Goal: Task Accomplishment & Management: Complete application form

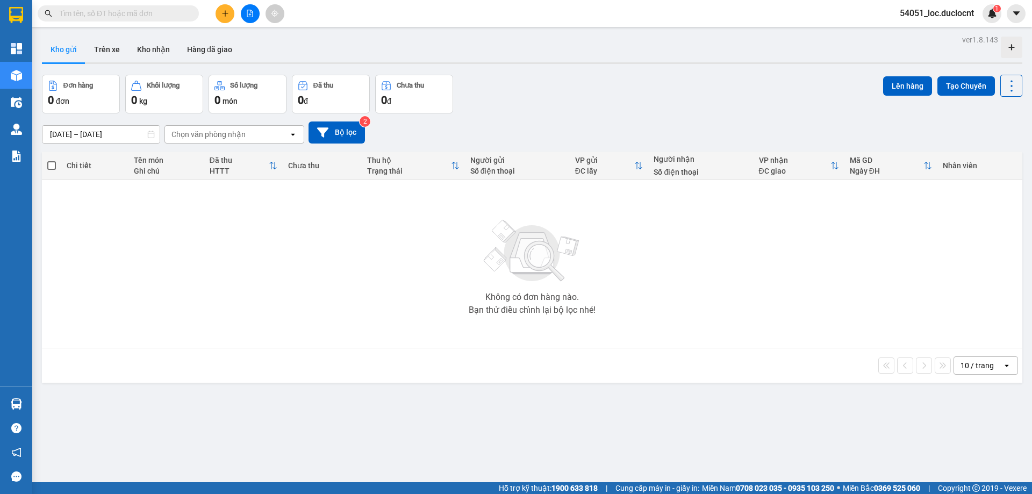
click at [229, 13] on button at bounding box center [224, 13] width 19 height 19
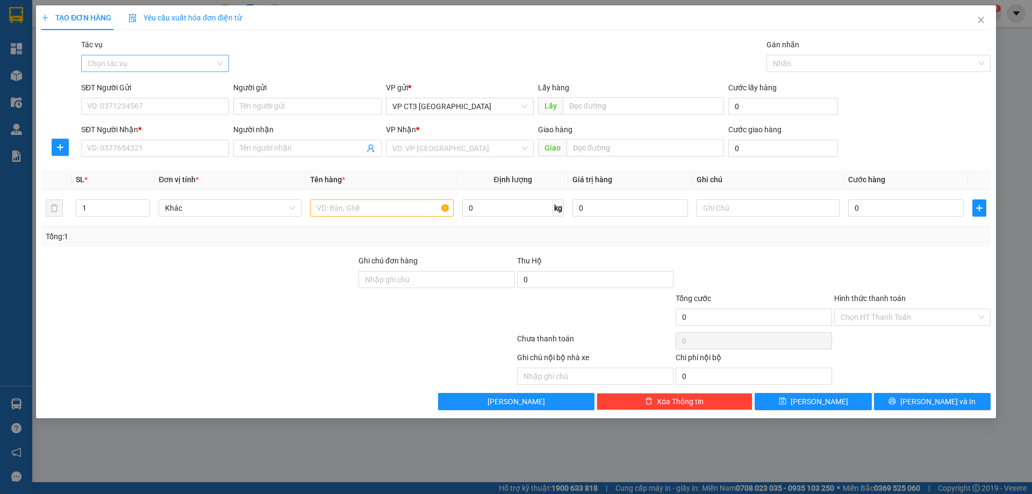
click at [214, 66] on input "Tác vụ" at bounding box center [151, 63] width 127 height 16
click at [191, 99] on div "Nhập hàng kho nhận" at bounding box center [155, 102] width 135 height 12
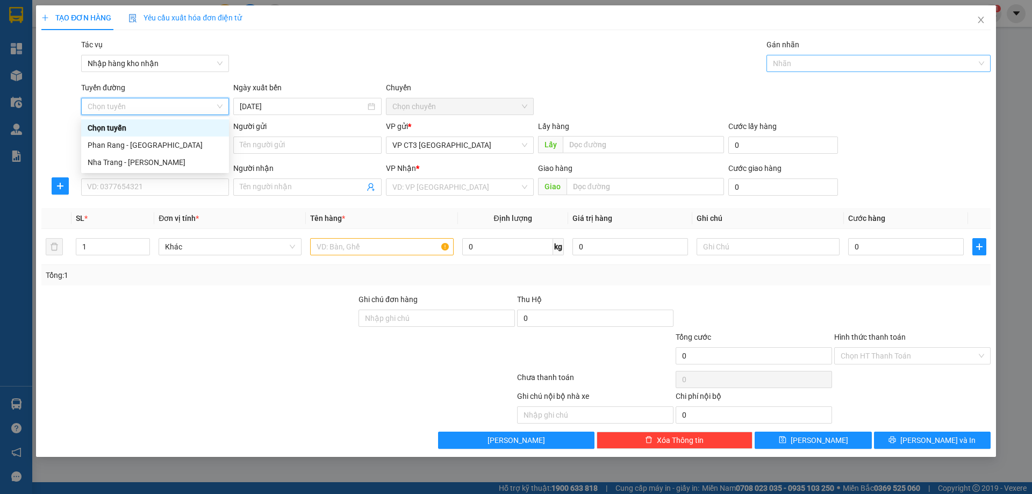
click at [840, 63] on div at bounding box center [873, 63] width 208 height 13
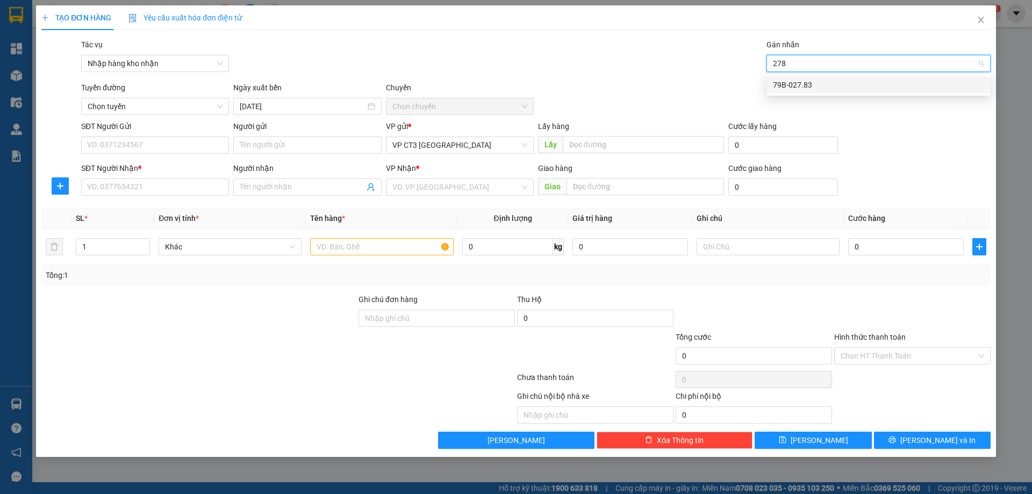
type input "2783"
click at [839, 86] on div "79B-027.83" at bounding box center [878, 85] width 211 height 12
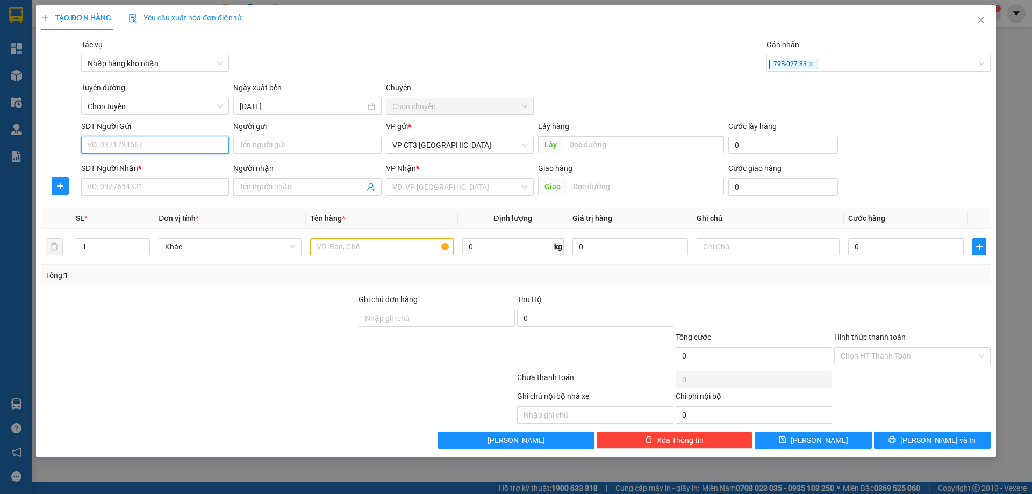
click at [181, 145] on input "SĐT Người Gửi" at bounding box center [155, 144] width 148 height 17
click at [188, 110] on span "Chọn tuyến" at bounding box center [155, 106] width 135 height 16
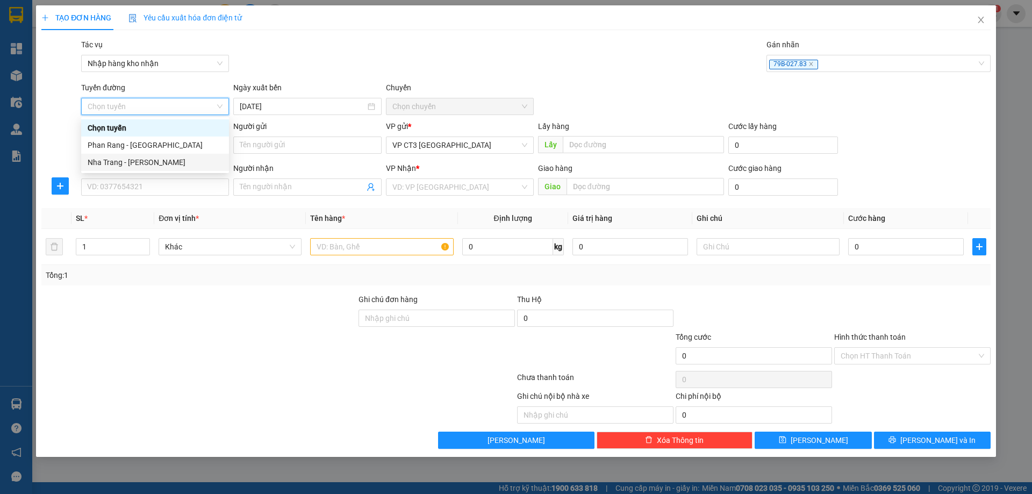
click at [167, 158] on div "Nha Trang - [PERSON_NAME]" at bounding box center [155, 162] width 135 height 12
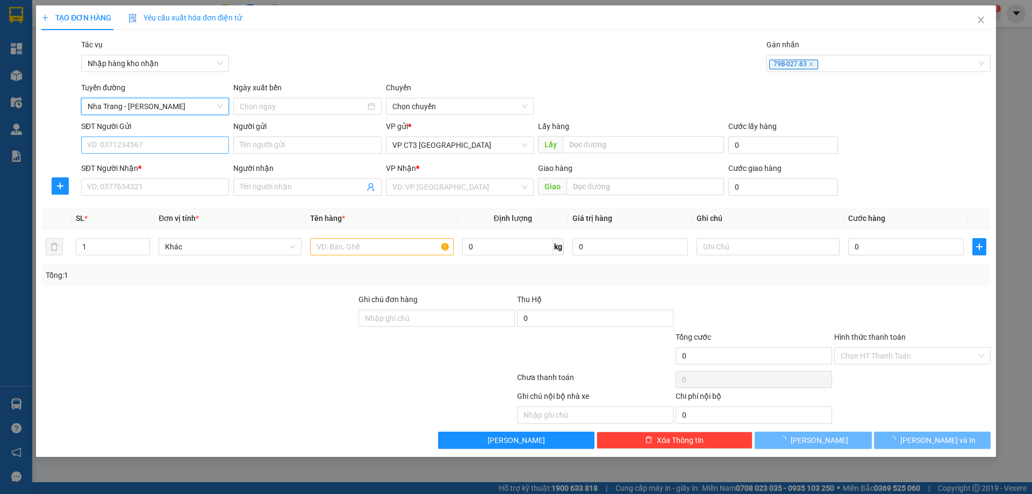
type input "[DATE]"
click at [206, 146] on input "SĐT Người Gửi" at bounding box center [155, 144] width 148 height 17
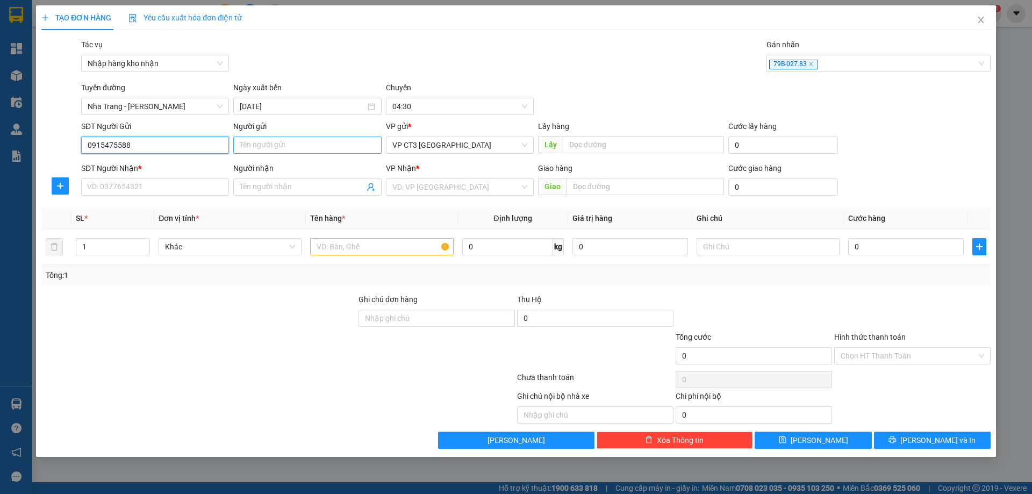
type input "0915475588"
click at [263, 147] on input "Người gửi" at bounding box center [307, 144] width 148 height 17
type input "[PERSON_NAME]"
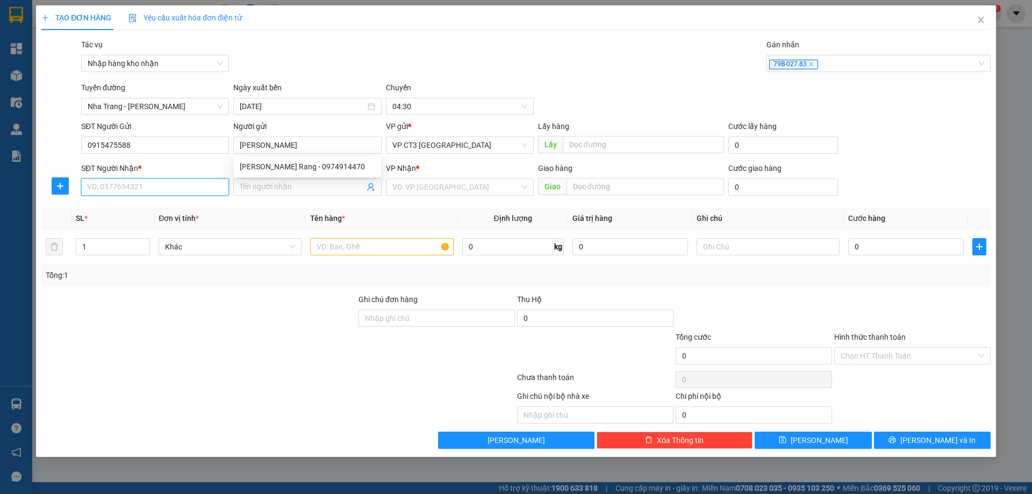
click at [201, 183] on input "SĐT Người Nhận *" at bounding box center [155, 186] width 148 height 17
click at [190, 189] on input "SĐT Người Nhận *" at bounding box center [155, 186] width 148 height 17
type input "0989819814"
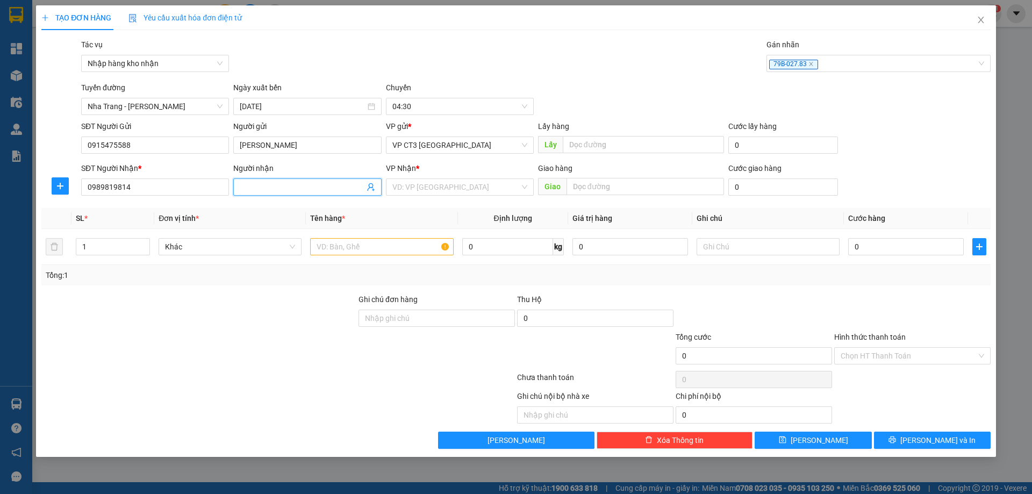
click at [270, 188] on input "Người nhận" at bounding box center [302, 187] width 124 height 12
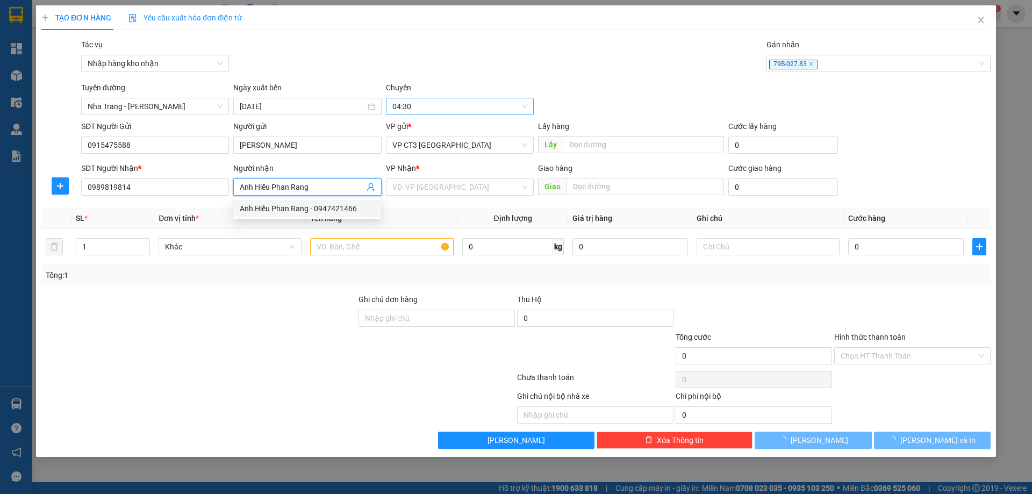
click at [420, 109] on span "04:30" at bounding box center [459, 106] width 135 height 16
type input "Anh Hiếu Phan Rang"
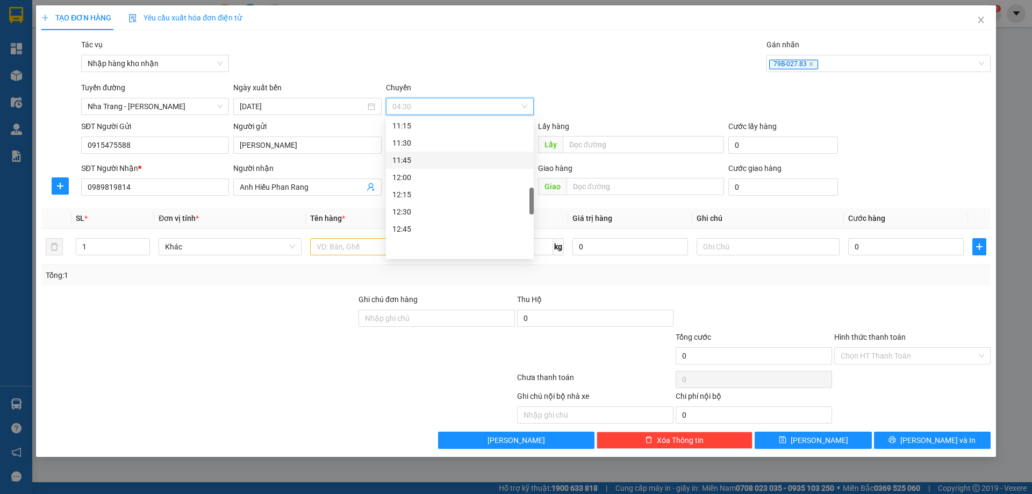
scroll to position [430, 0]
click at [420, 147] on div "10:45" at bounding box center [459, 145] width 135 height 12
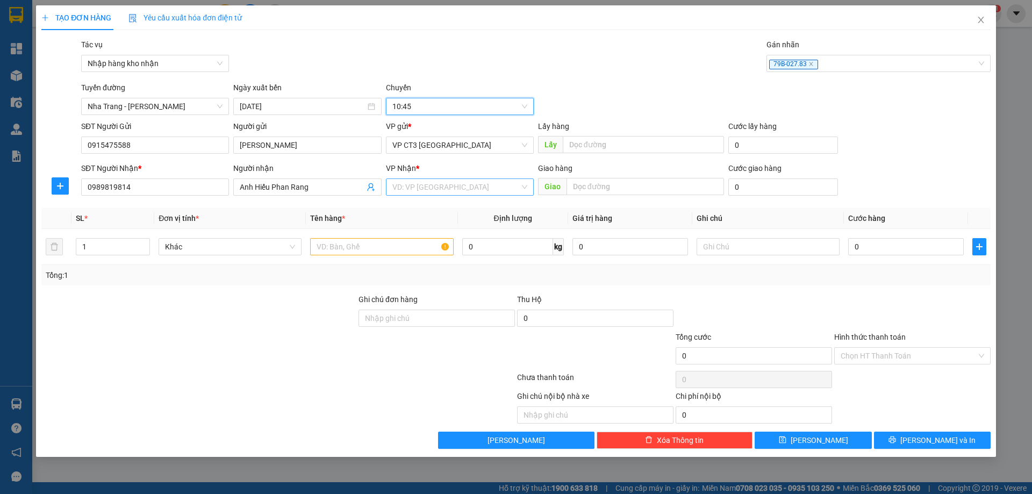
click at [431, 189] on input "search" at bounding box center [455, 187] width 127 height 16
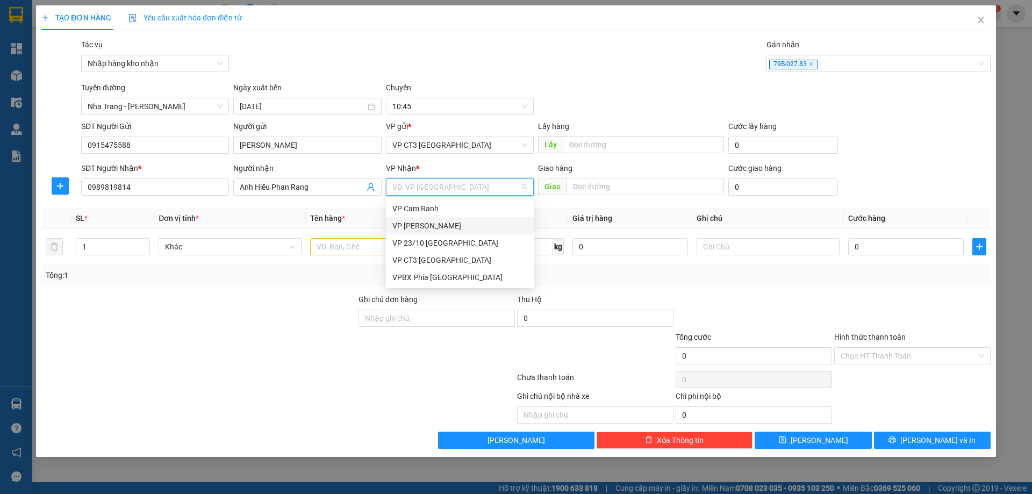
click at [430, 226] on div "VP [PERSON_NAME]" at bounding box center [459, 226] width 135 height 12
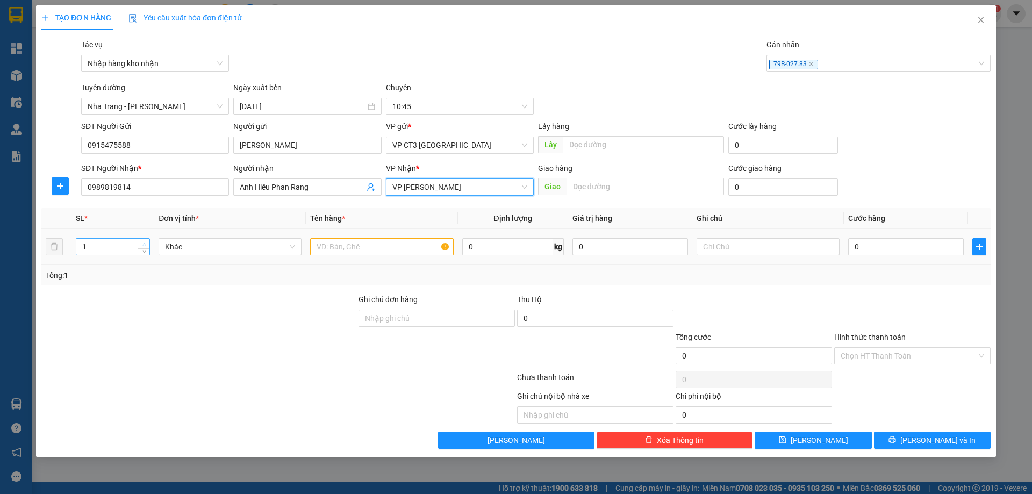
type input "2"
click at [143, 243] on icon "up" at bounding box center [144, 244] width 4 height 4
click at [348, 248] on input "text" at bounding box center [381, 246] width 143 height 17
type input "Thùng"
click at [885, 250] on input "0" at bounding box center [906, 246] width 116 height 17
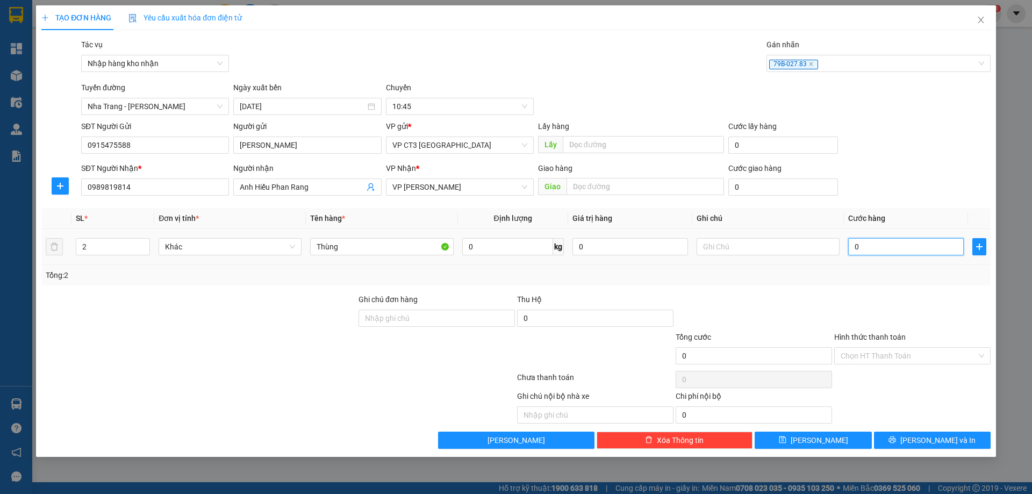
type input "8"
type input "80"
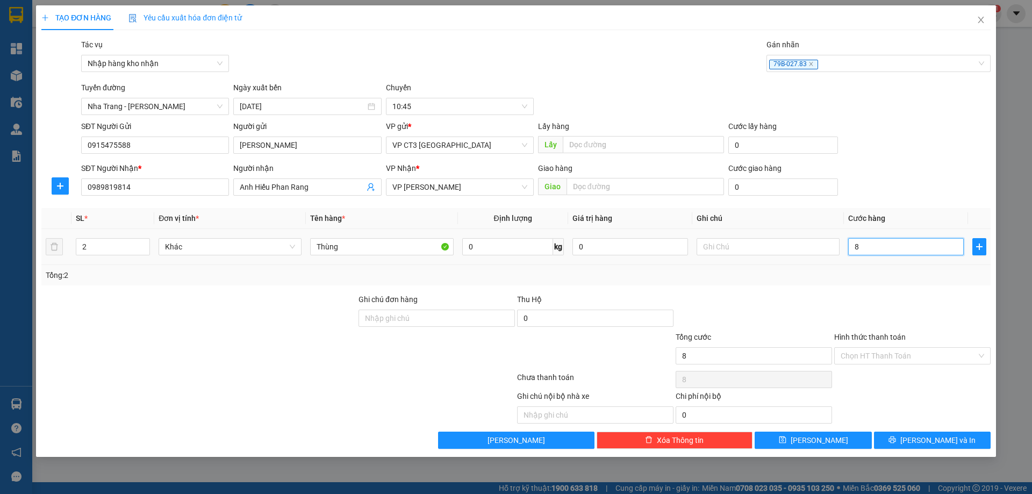
type input "80"
type input "800"
type input "8.000"
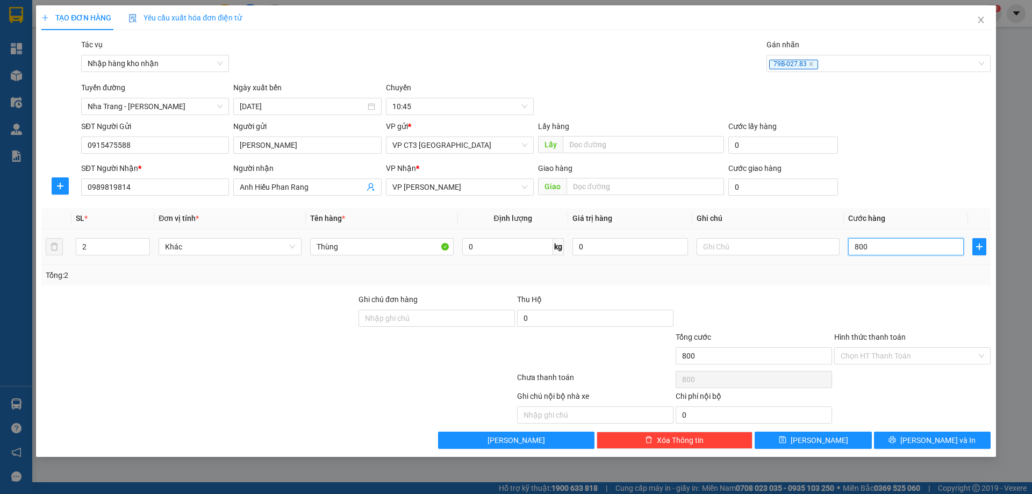
type input "8.000"
type input "80.000"
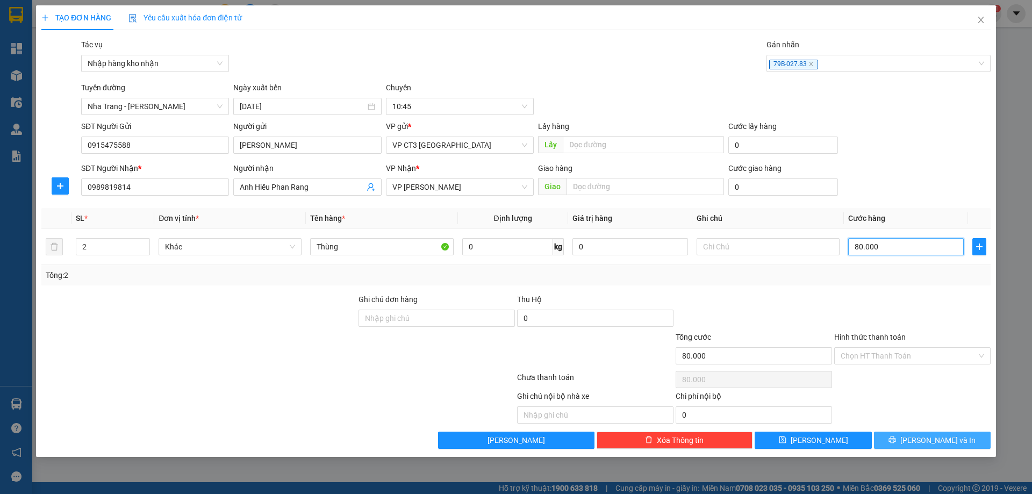
type input "80.000"
click at [910, 443] on button "[PERSON_NAME] và In" at bounding box center [932, 439] width 117 height 17
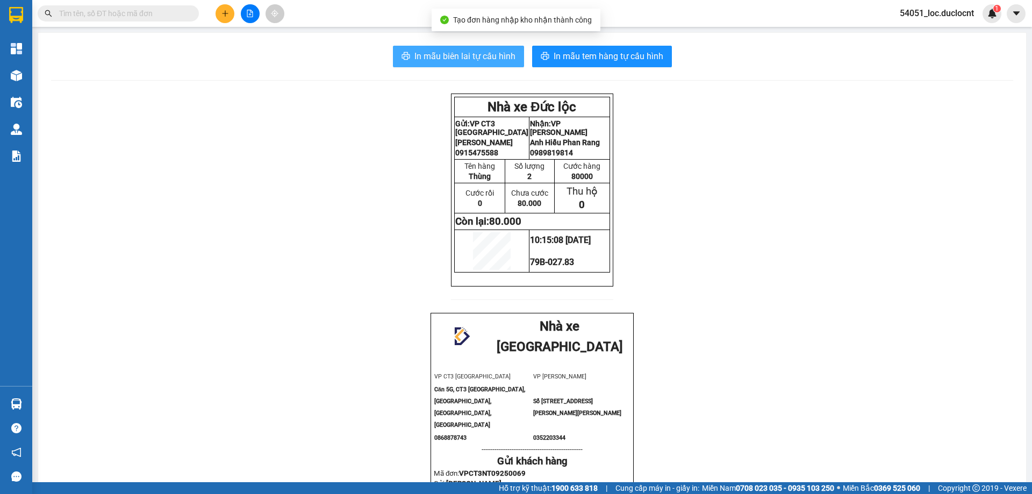
click at [447, 55] on span "In mẫu biên lai tự cấu hình" at bounding box center [464, 55] width 101 height 13
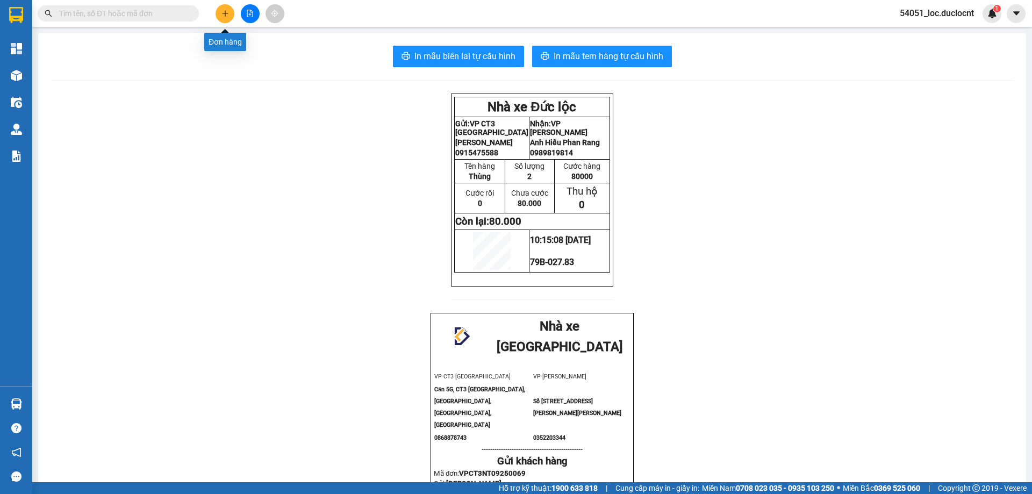
click at [223, 11] on icon "plus" at bounding box center [225, 14] width 8 height 8
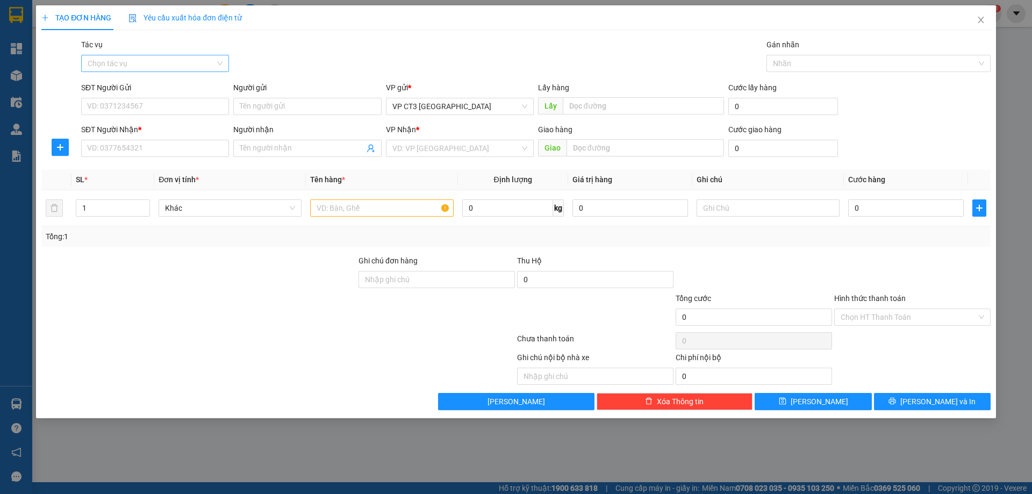
click at [176, 59] on input "Tác vụ" at bounding box center [151, 63] width 127 height 16
click at [164, 99] on div "Nhập hàng kho nhận" at bounding box center [155, 102] width 135 height 12
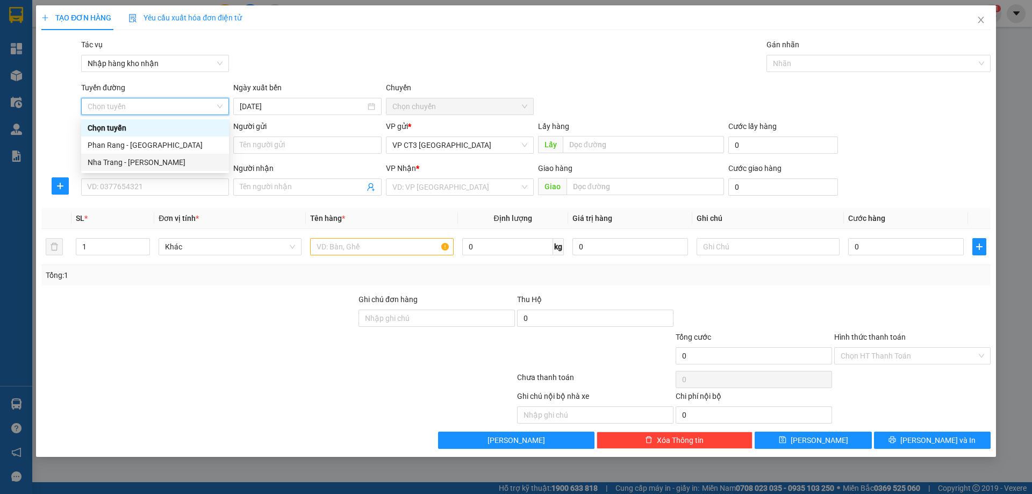
click at [165, 164] on div "Nha Trang - [PERSON_NAME]" at bounding box center [155, 162] width 135 height 12
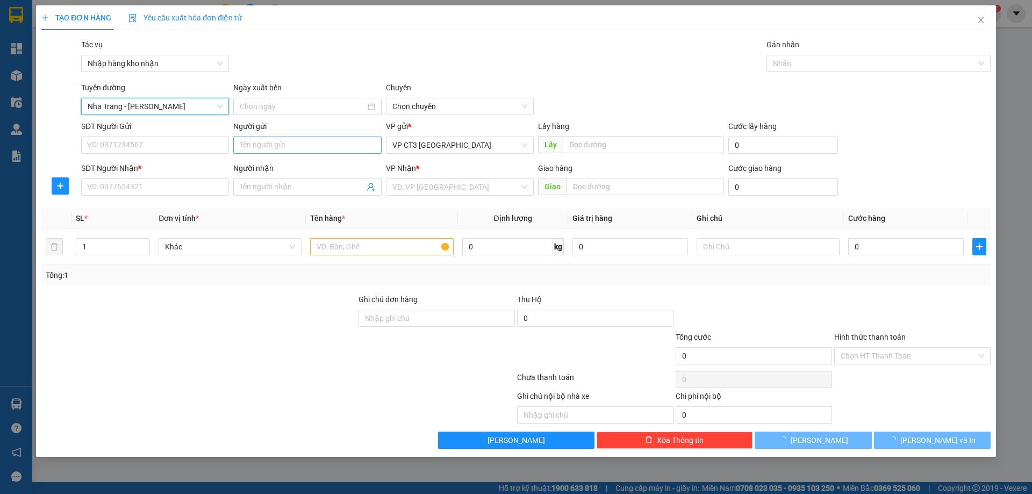
type input "[DATE]"
click at [449, 106] on span "04:30" at bounding box center [459, 106] width 135 height 16
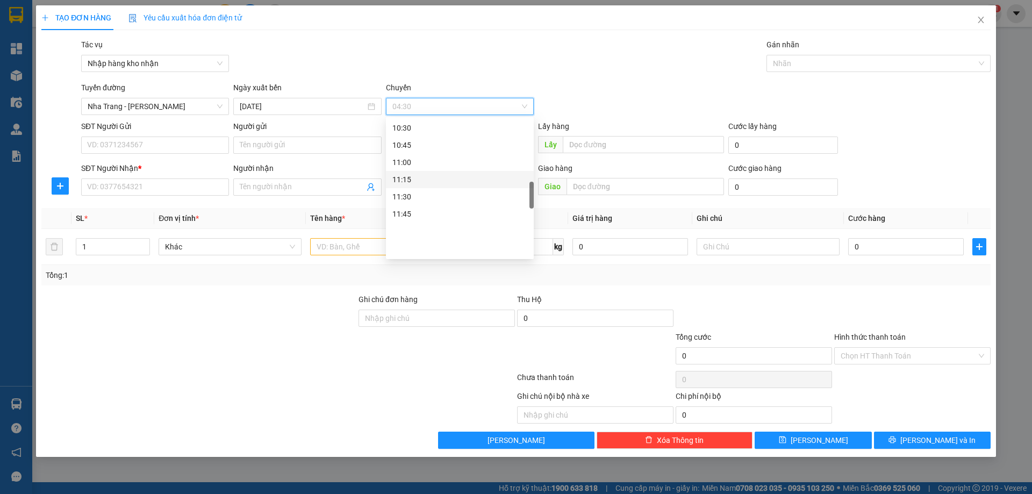
scroll to position [322, 0]
click at [417, 246] on div "10:45" at bounding box center [460, 252] width 148 height 17
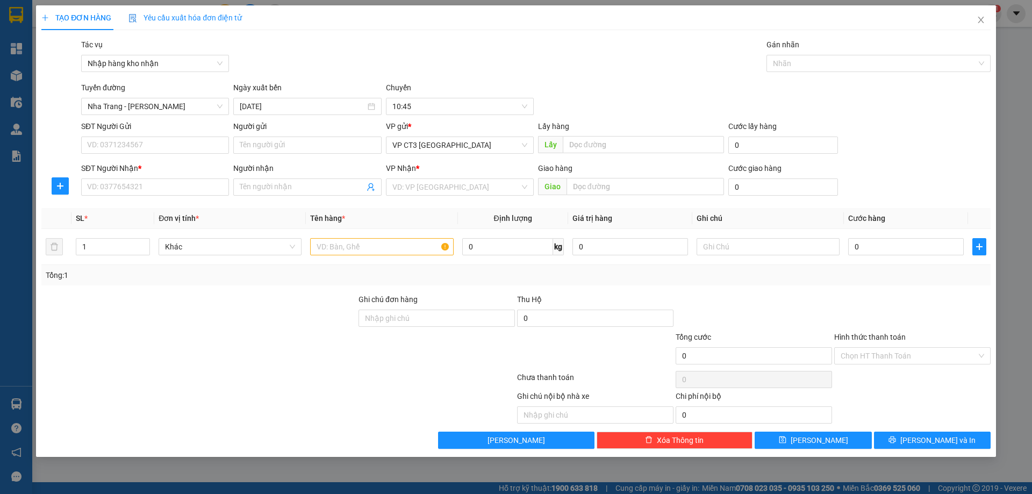
click at [795, 53] on div "Gán nhãn" at bounding box center [878, 47] width 224 height 16
click at [796, 61] on div at bounding box center [873, 63] width 208 height 13
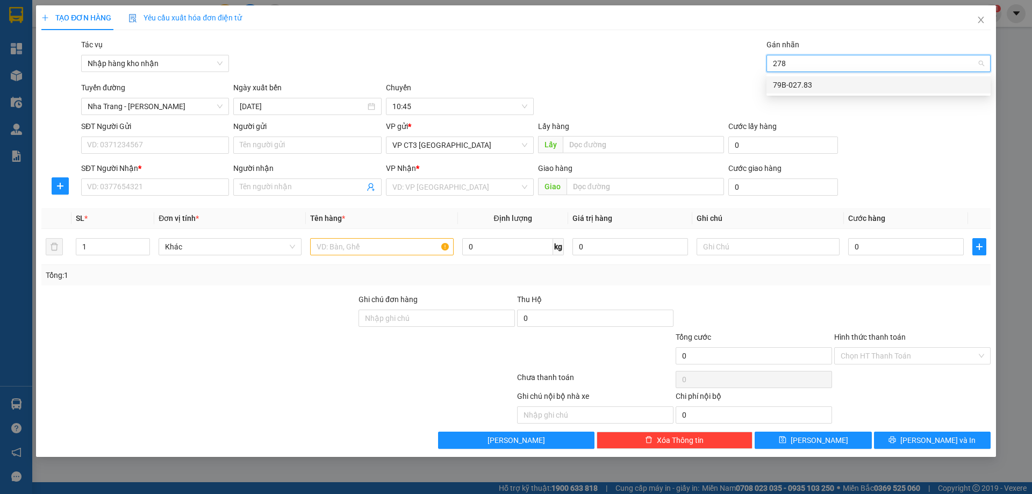
type input "2783"
click at [794, 87] on div "79B-027.83" at bounding box center [878, 85] width 211 height 12
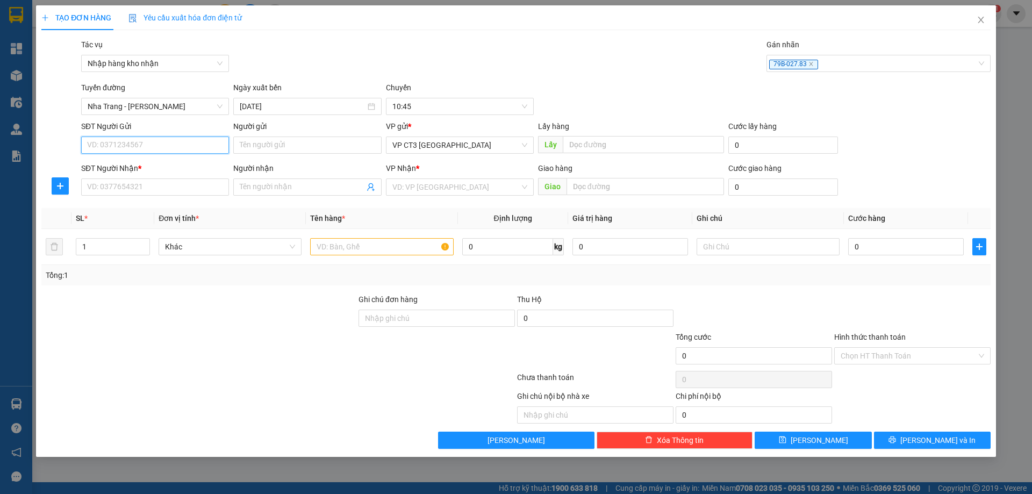
click at [178, 140] on input "SĐT Người Gửi" at bounding box center [155, 144] width 148 height 17
type input "0913475182"
click at [253, 142] on input "Người gửi" at bounding box center [307, 144] width 148 height 17
type input "Chú Hệ"
click at [177, 185] on input "SĐT Người Nhận *" at bounding box center [155, 186] width 148 height 17
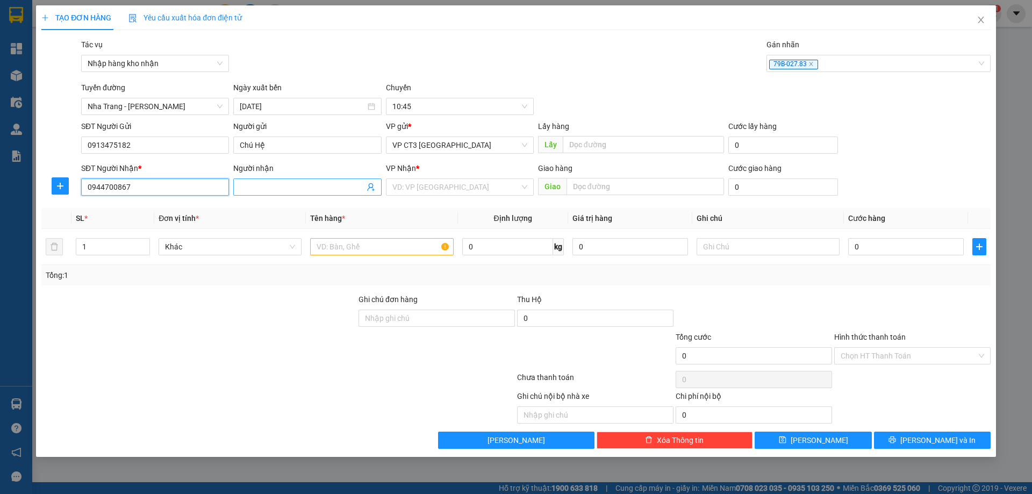
type input "0944700867"
click at [269, 186] on input "Người nhận" at bounding box center [302, 187] width 124 height 12
type input "Thu Cam Ranh"
click at [419, 189] on input "search" at bounding box center [455, 187] width 127 height 16
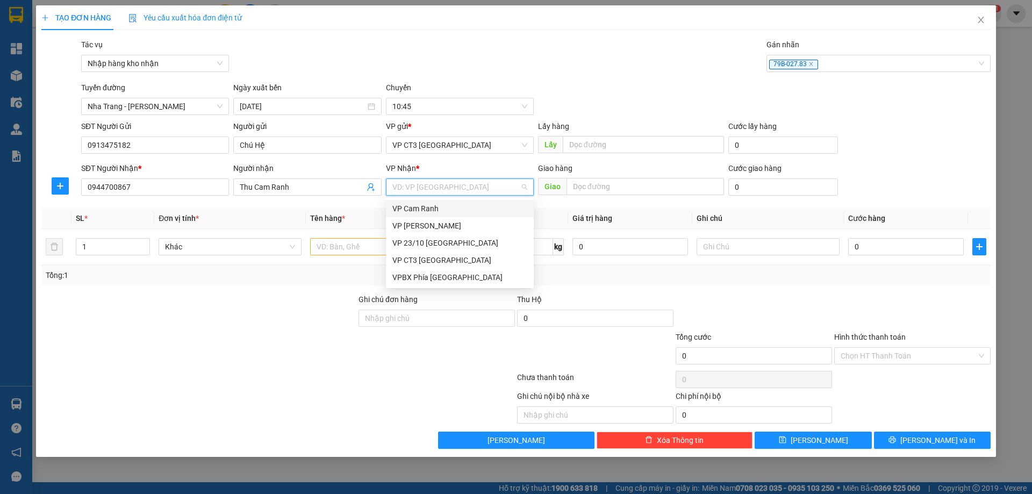
click at [420, 210] on div "VP Cam Ranh" at bounding box center [459, 209] width 135 height 12
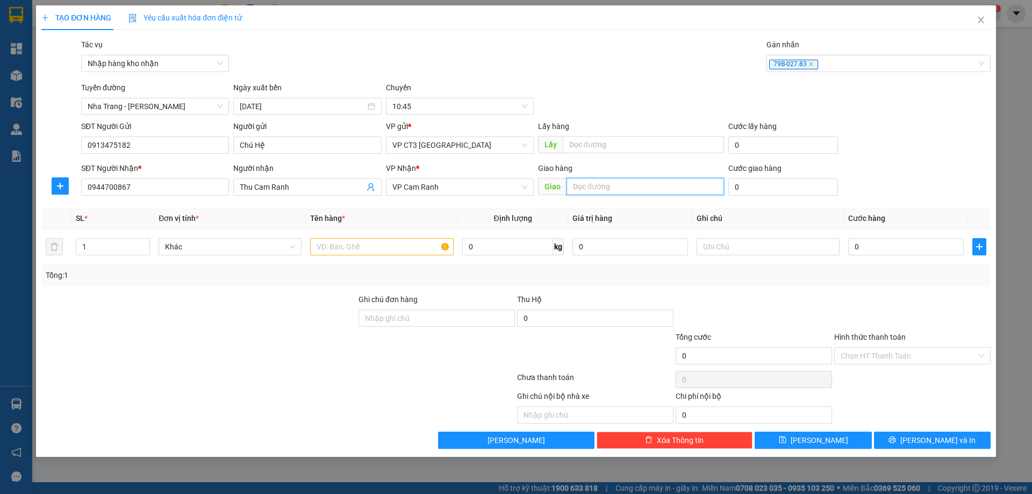
click at [583, 183] on input "text" at bounding box center [644, 186] width 157 height 17
type input "Cây Số 4 Cam Ranh"
click at [367, 246] on input "text" at bounding box center [381, 246] width 143 height 17
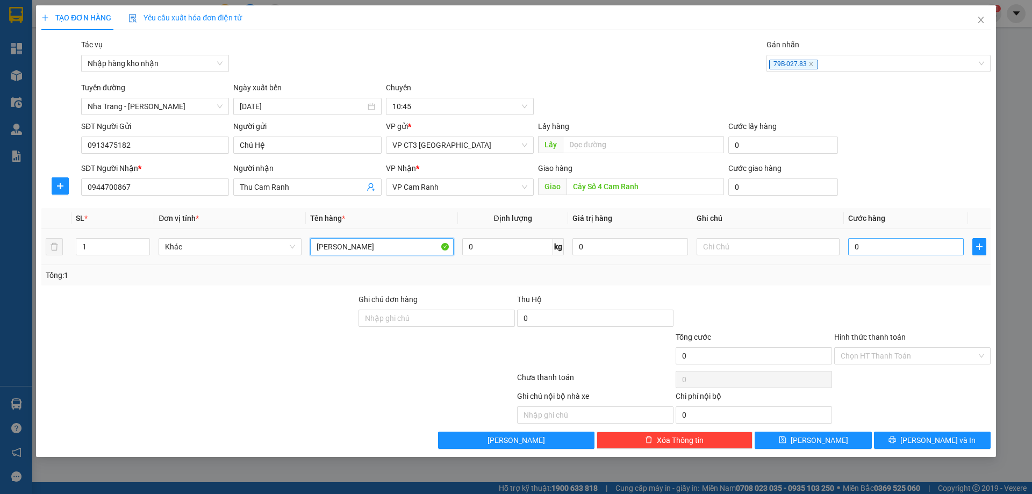
type input "[PERSON_NAME]"
click at [867, 245] on input "0" at bounding box center [906, 246] width 116 height 17
type input "2"
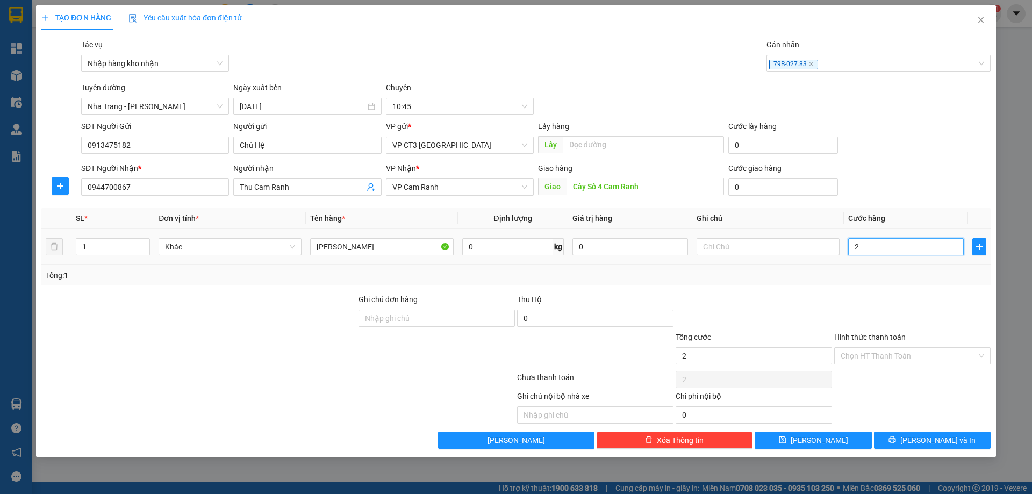
type input "20"
type input "200"
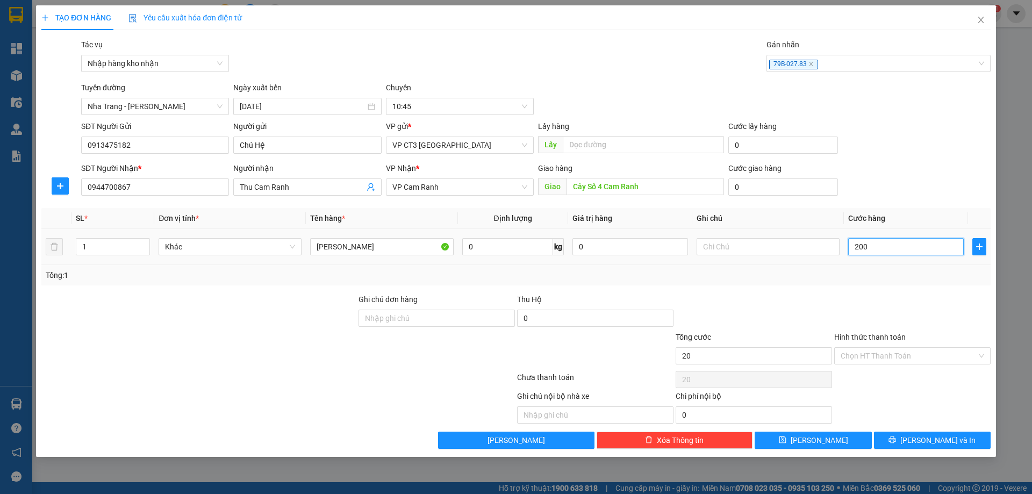
type input "200"
type input "2.000"
type input "20.000"
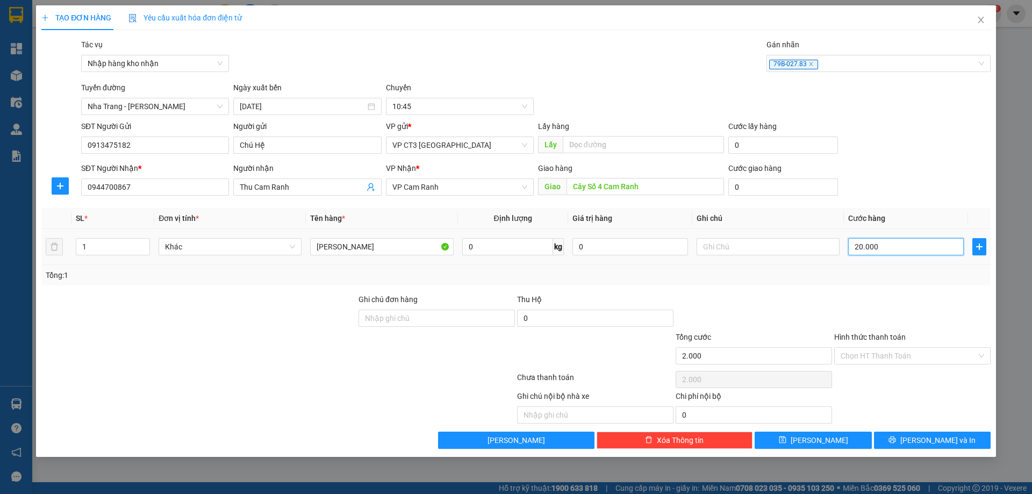
type input "20.000"
click at [868, 359] on input "Hình thức thanh toán" at bounding box center [908, 356] width 136 height 16
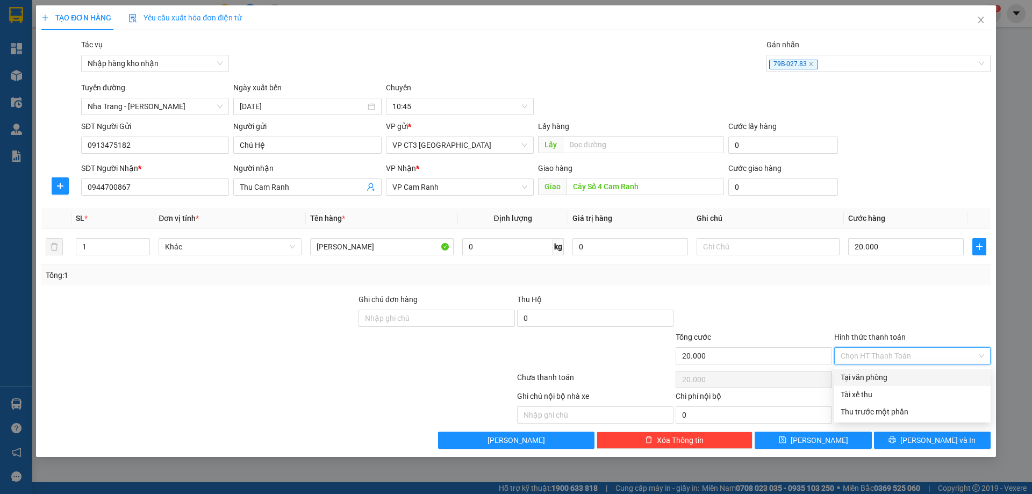
click at [874, 376] on div "Tại văn phòng" at bounding box center [911, 377] width 143 height 12
type input "0"
click at [944, 438] on span "[PERSON_NAME] và In" at bounding box center [937, 440] width 75 height 12
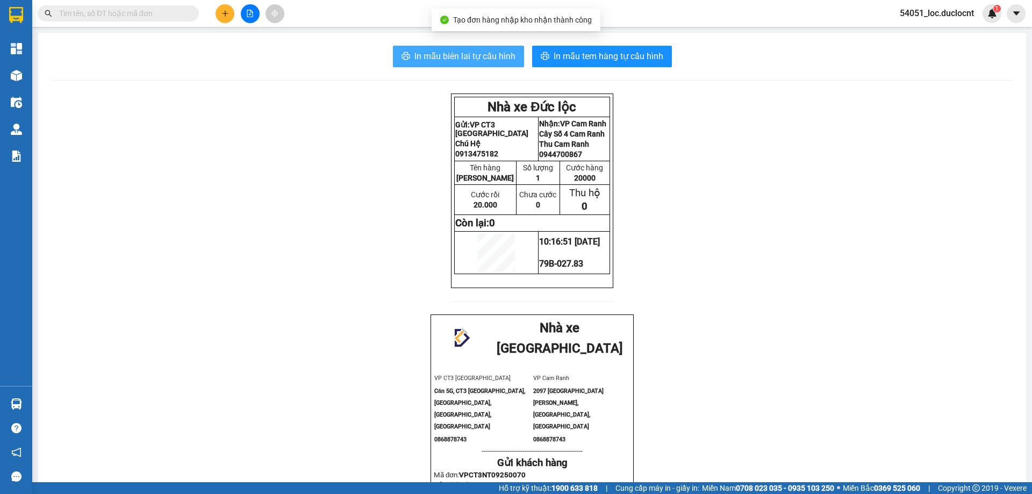
click at [452, 61] on span "In mẫu biên lai tự cấu hình" at bounding box center [464, 55] width 101 height 13
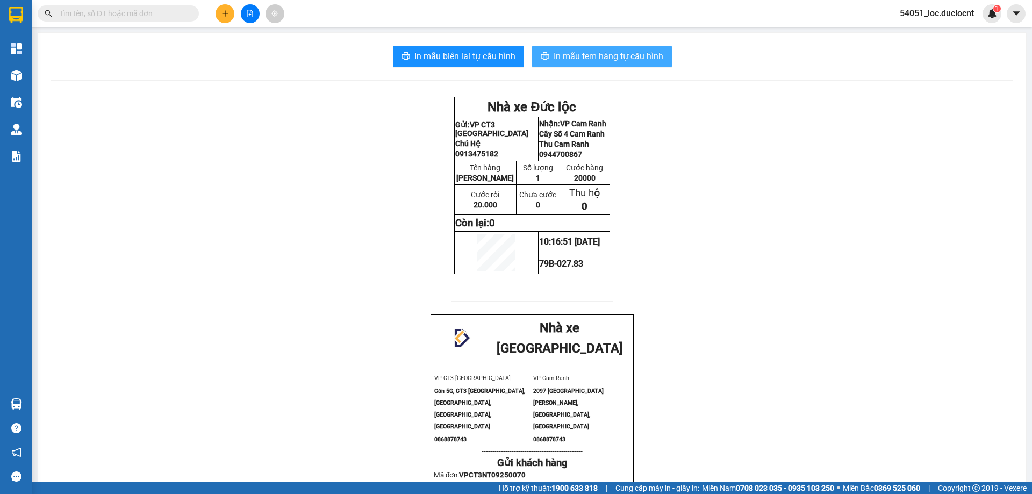
click at [635, 64] on button "In mẫu tem hàng tự cấu hình" at bounding box center [602, 56] width 140 height 21
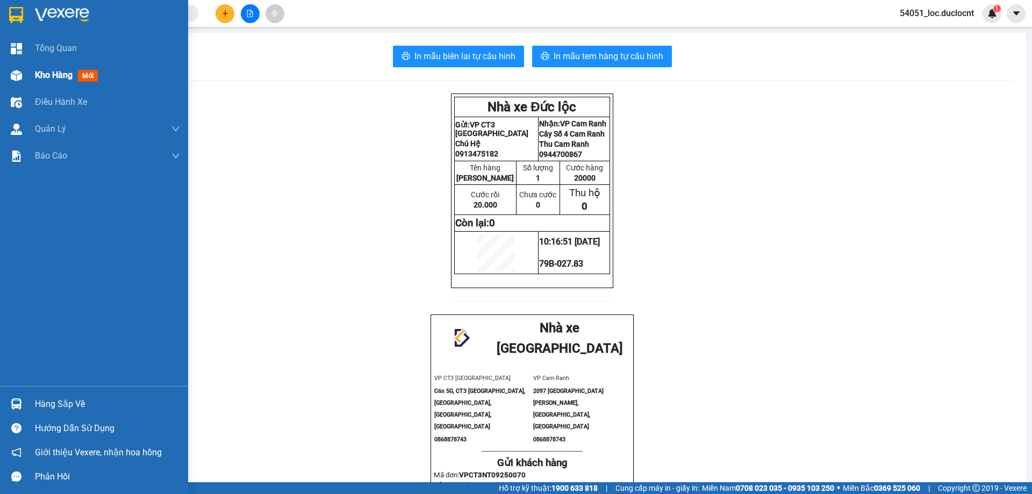
drag, startPoint x: 47, startPoint y: 78, endPoint x: 59, endPoint y: 78, distance: 11.8
click at [48, 78] on span "Kho hàng" at bounding box center [54, 75] width 38 height 10
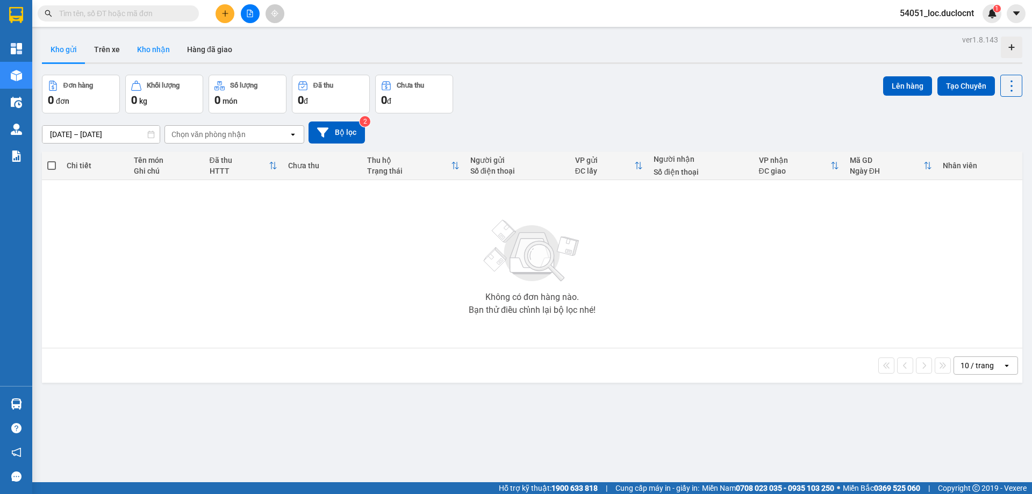
click at [165, 52] on button "Kho nhận" at bounding box center [153, 50] width 50 height 26
click at [294, 134] on icon at bounding box center [293, 134] width 4 height 2
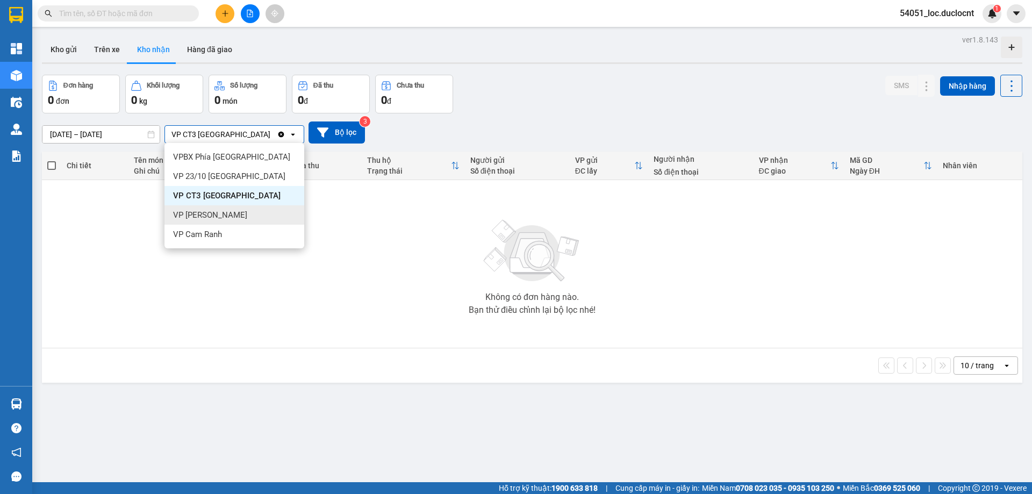
click at [233, 210] on div "VP [PERSON_NAME]" at bounding box center [234, 214] width 140 height 19
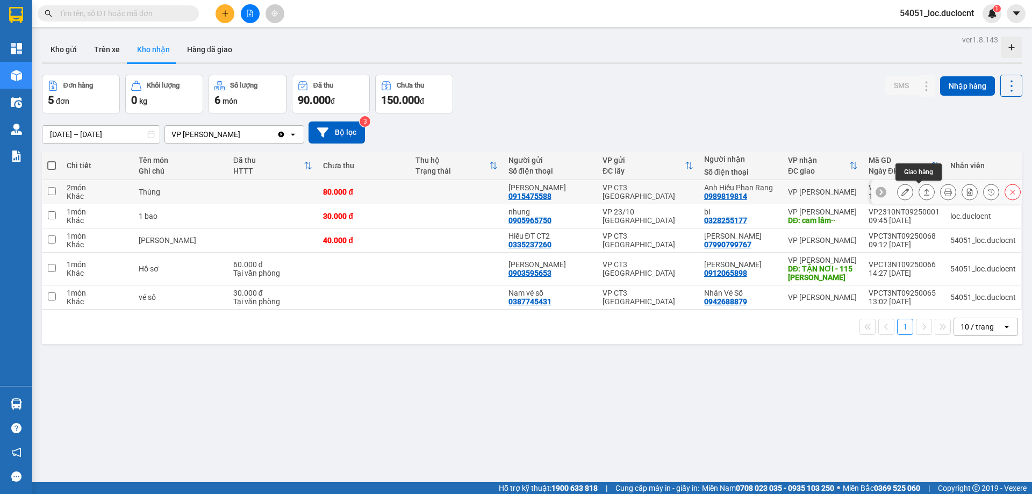
click at [901, 191] on icon at bounding box center [905, 192] width 8 height 8
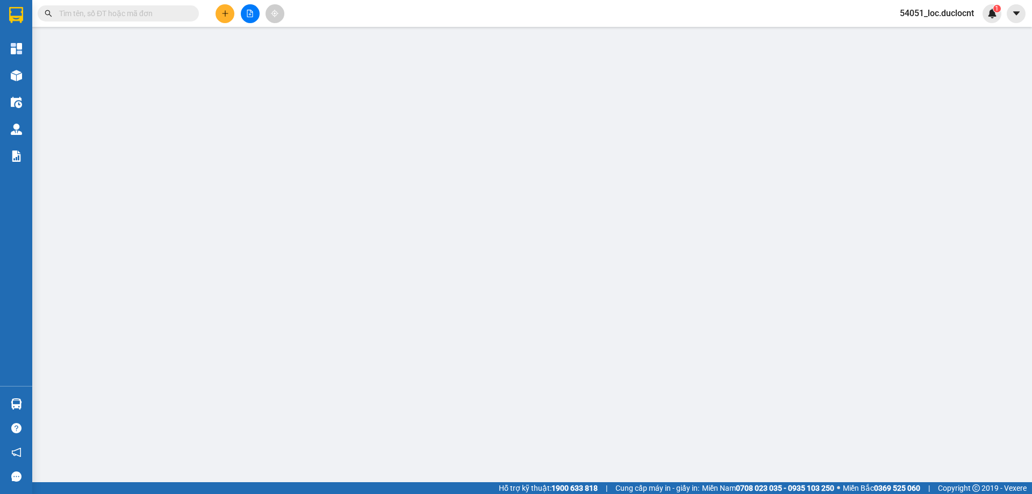
type input "0915475588"
type input "[PERSON_NAME]"
type input "0989819814"
type input "Anh Hiếu Phan Rang"
type input "80.000"
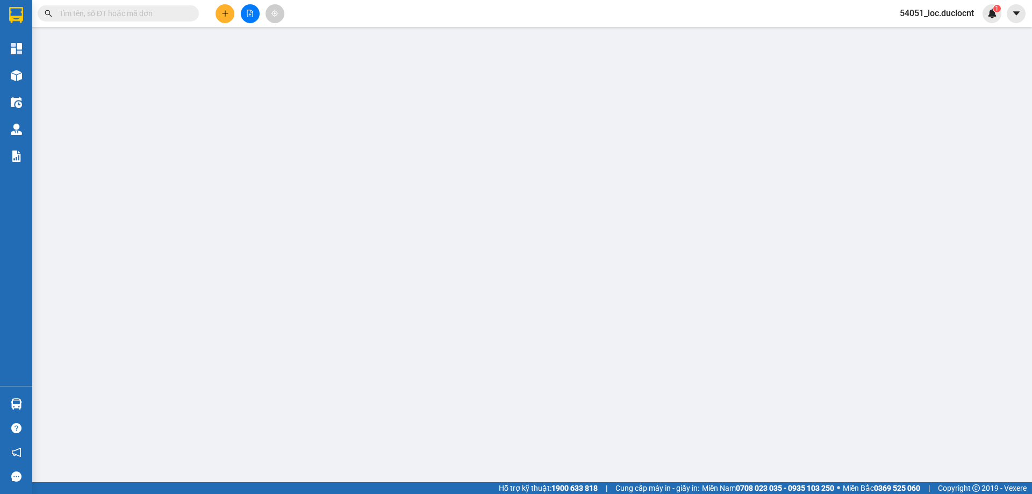
type input "80.000"
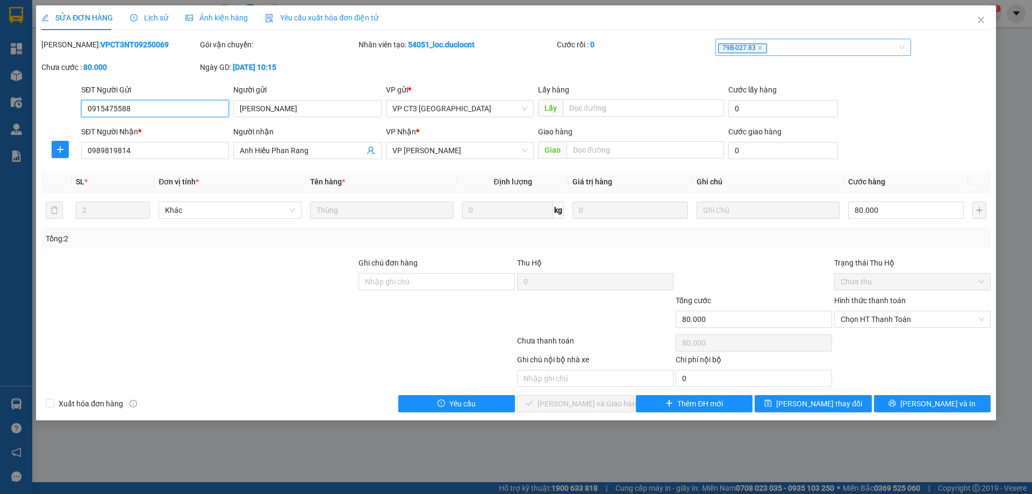
click at [798, 48] on div "79B-027.83" at bounding box center [808, 47] width 180 height 13
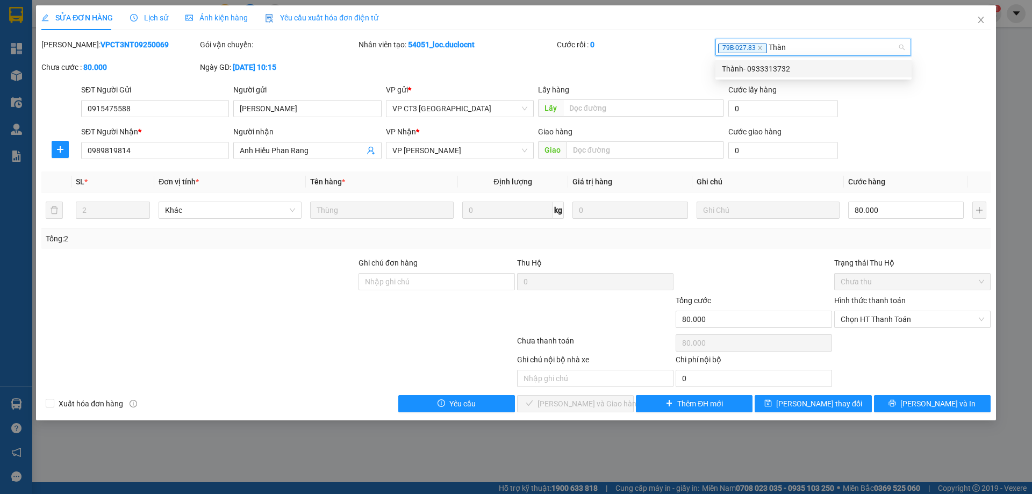
type input "Thành"
click at [824, 66] on div "Thành- 0933313732" at bounding box center [813, 69] width 183 height 12
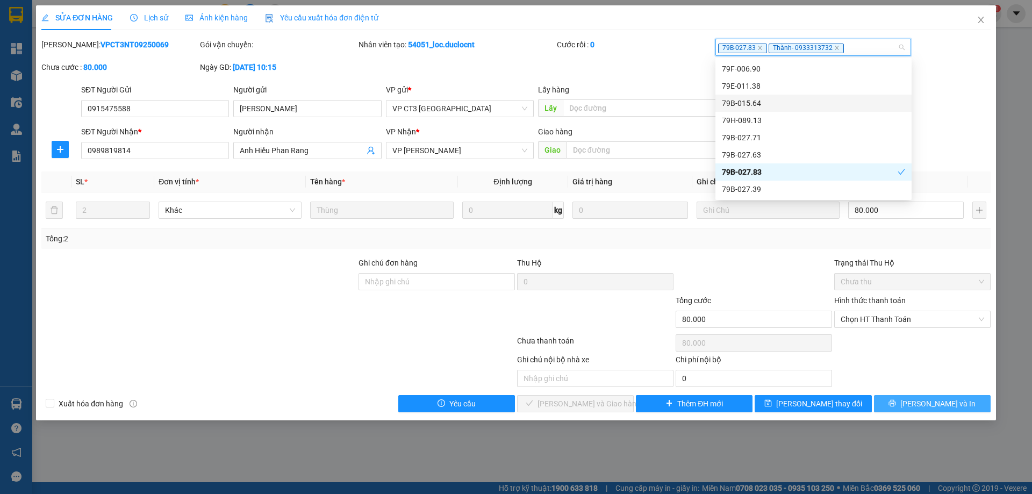
click at [919, 406] on button "[PERSON_NAME] và In" at bounding box center [932, 403] width 117 height 17
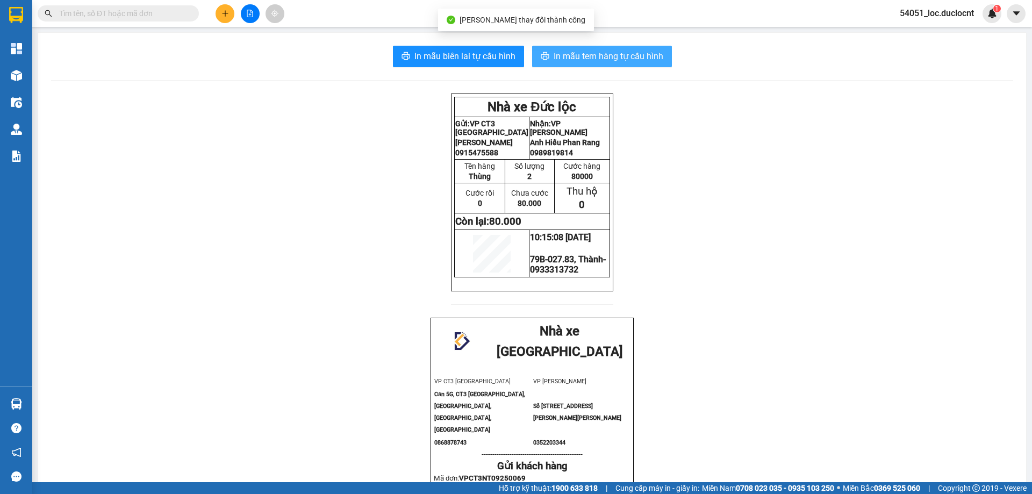
click at [614, 46] on button "In mẫu tem hàng tự cấu hình" at bounding box center [602, 56] width 140 height 21
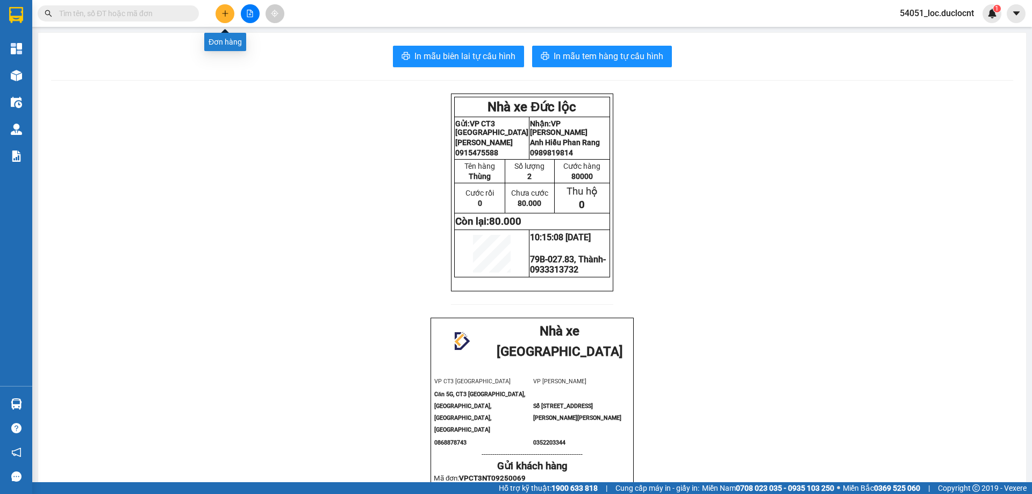
click at [224, 15] on icon "plus" at bounding box center [225, 14] width 8 height 8
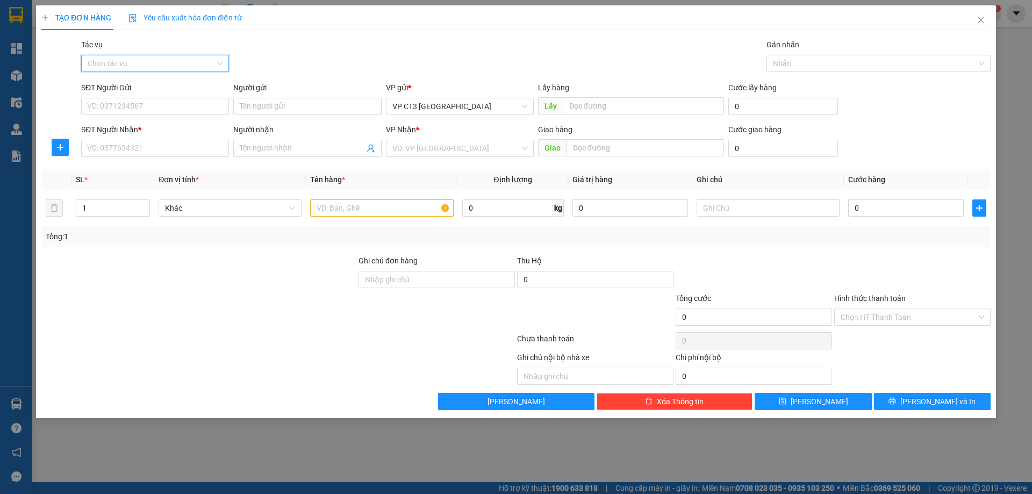
click at [196, 61] on input "Tác vụ" at bounding box center [151, 63] width 127 height 16
click at [176, 106] on div "Nhập hàng kho nhận" at bounding box center [155, 102] width 135 height 12
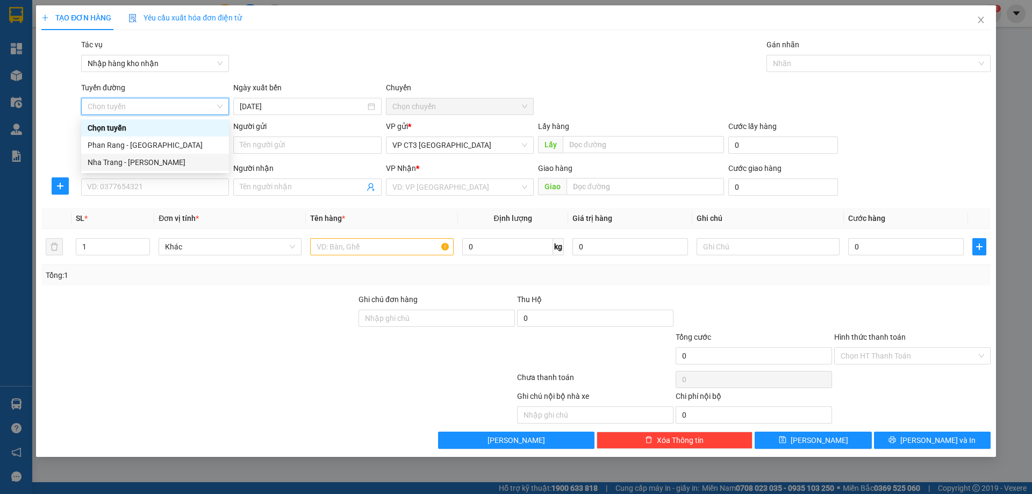
click at [157, 164] on div "Nha Trang - [PERSON_NAME]" at bounding box center [155, 162] width 135 height 12
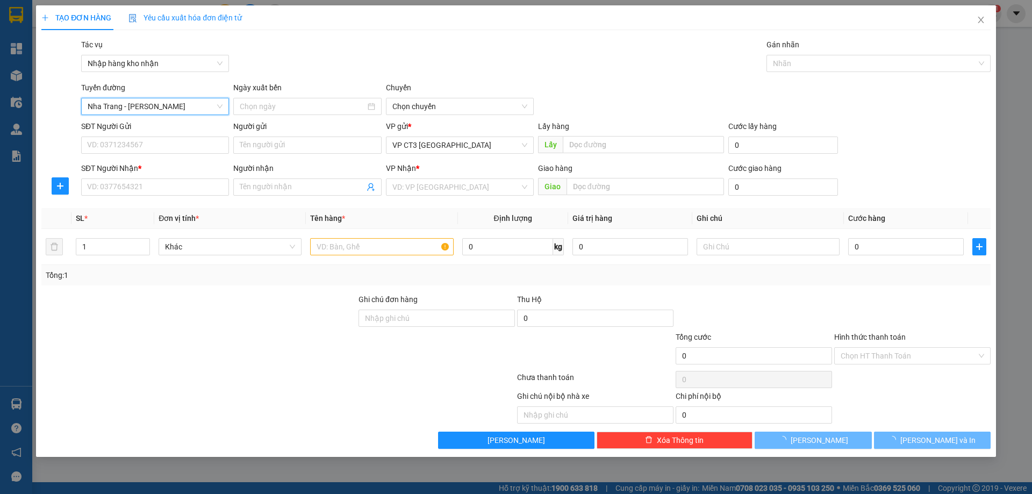
type input "[DATE]"
click at [408, 105] on span "04:30" at bounding box center [459, 106] width 135 height 16
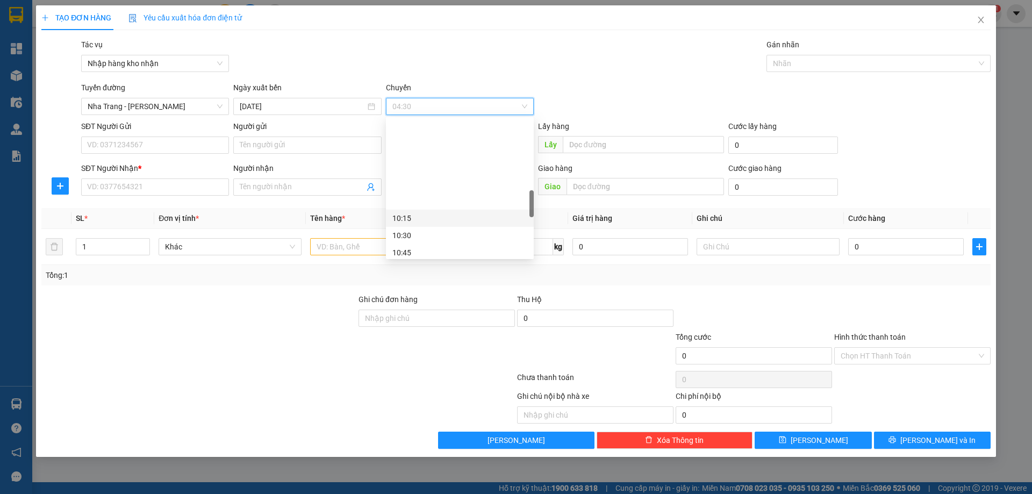
scroll to position [430, 0]
click at [417, 141] on div "10:45" at bounding box center [459, 145] width 135 height 12
click at [834, 67] on div at bounding box center [873, 63] width 208 height 13
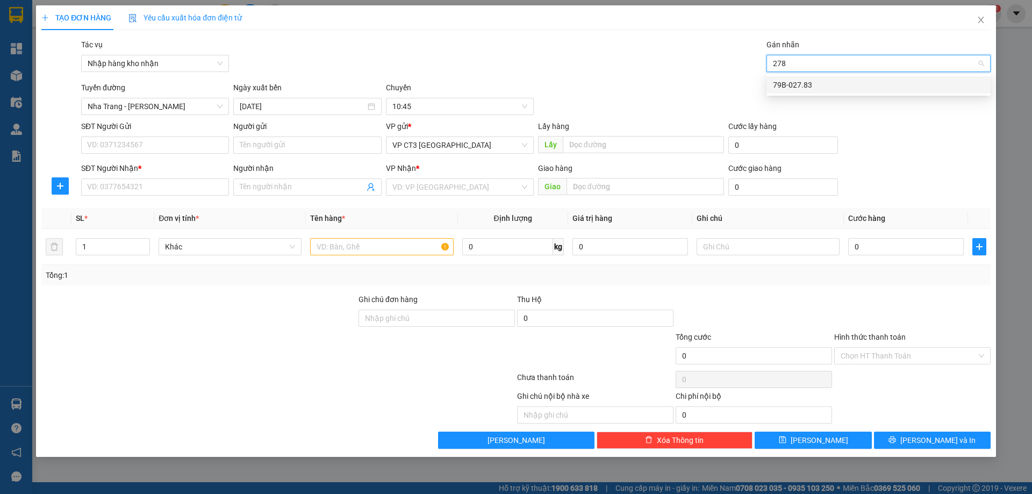
type input "2783"
click at [802, 81] on div "79B-027.83" at bounding box center [878, 85] width 211 height 12
type input "thành"
click at [816, 85] on div "Thành- 0933313732" at bounding box center [878, 85] width 211 height 12
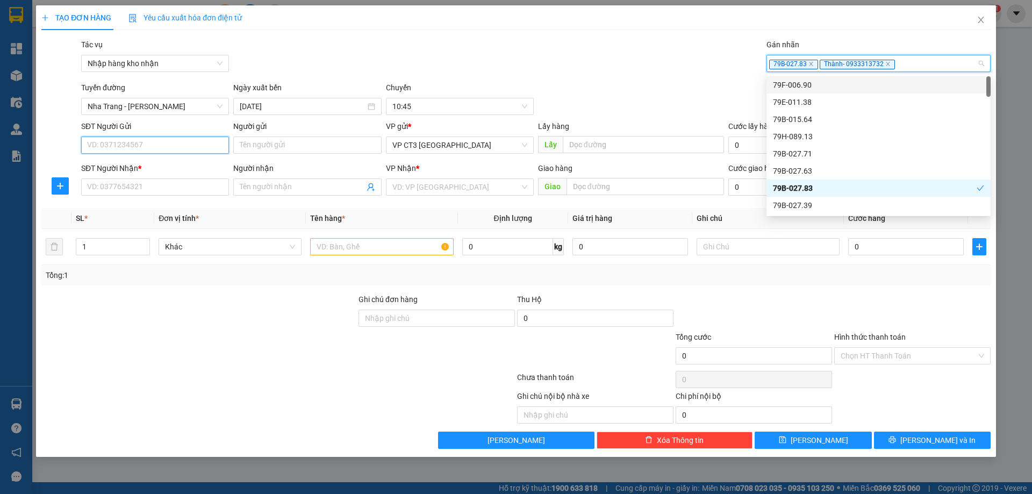
click at [189, 145] on input "SĐT Người Gửi" at bounding box center [155, 144] width 148 height 17
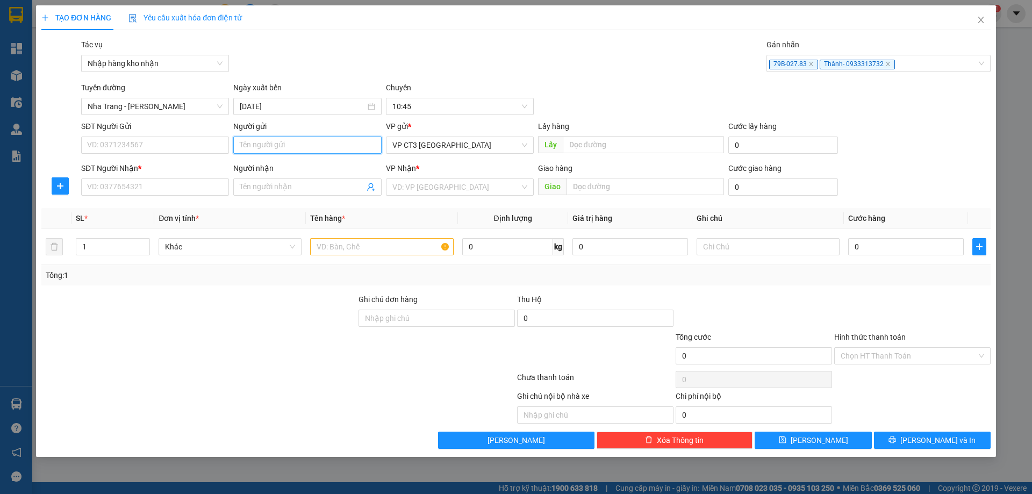
click at [246, 145] on input "Người gửi" at bounding box center [307, 144] width 148 height 17
type input "thực phẩm"
click at [350, 170] on div "Thực Phẩm Sạch - 0973586436" at bounding box center [307, 167] width 135 height 12
type input "0973586436"
type input "Thực Phẩm Sạch"
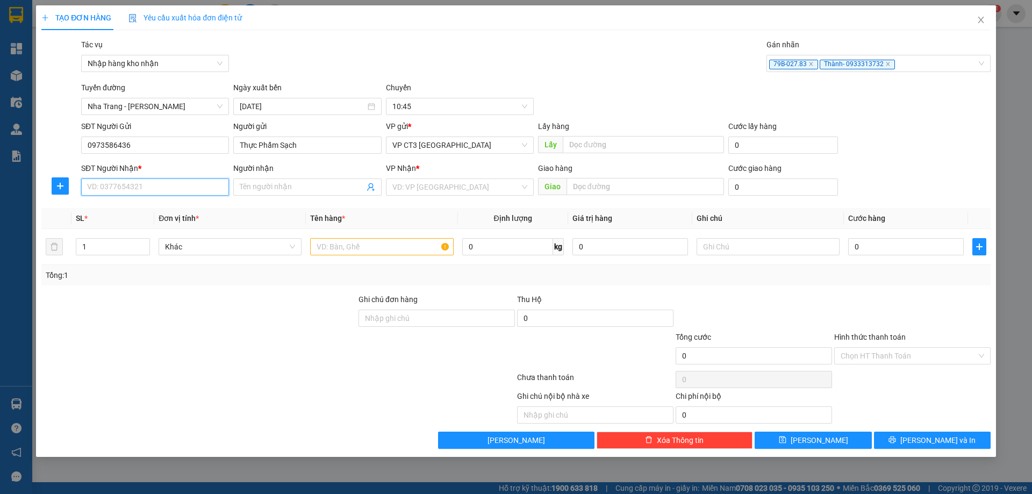
click at [169, 191] on input "SĐT Người Nhận *" at bounding box center [155, 186] width 148 height 17
click at [323, 188] on input "Người nhận" at bounding box center [302, 187] width 124 height 12
type input "Chị Lộc Cam Ranh"
click at [200, 188] on input "SĐT Người Nhận *" at bounding box center [155, 186] width 148 height 17
type input "0973483796"
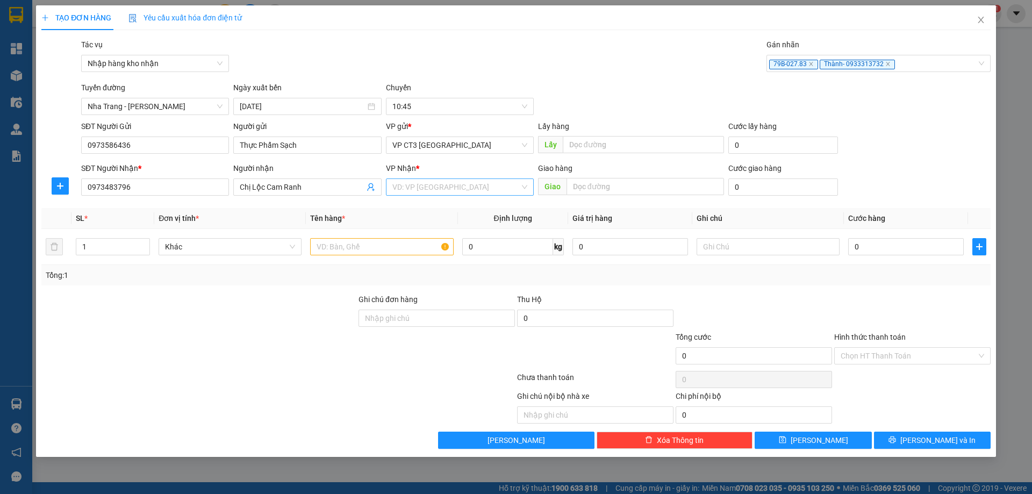
click at [437, 181] on input "search" at bounding box center [455, 187] width 127 height 16
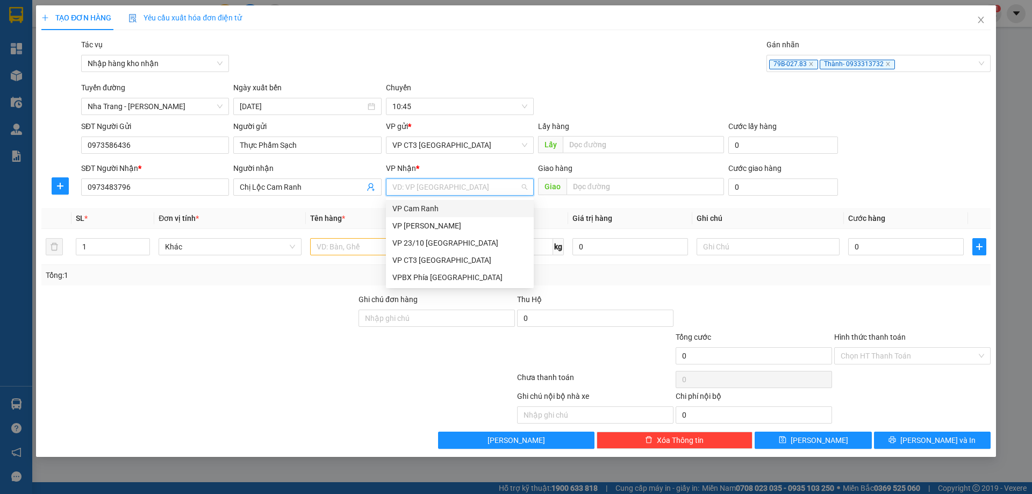
click at [426, 212] on div "VP Cam Ranh" at bounding box center [459, 209] width 135 height 12
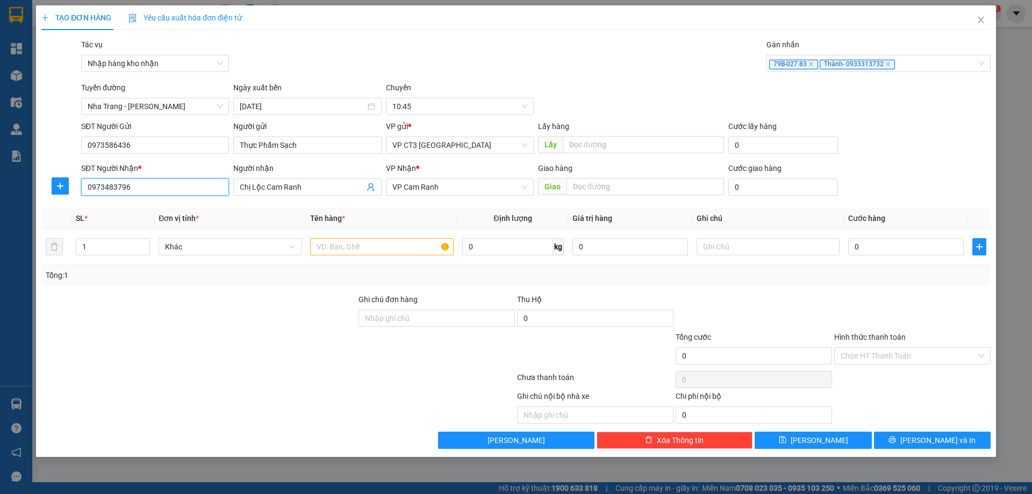
click at [136, 191] on input "0973483796" at bounding box center [155, 186] width 148 height 17
click at [147, 209] on div "0973483796 - [GEOGRAPHIC_DATA]" at bounding box center [155, 209] width 135 height 12
type input "Chị Lộc CR"
type input "Bến xe CR"
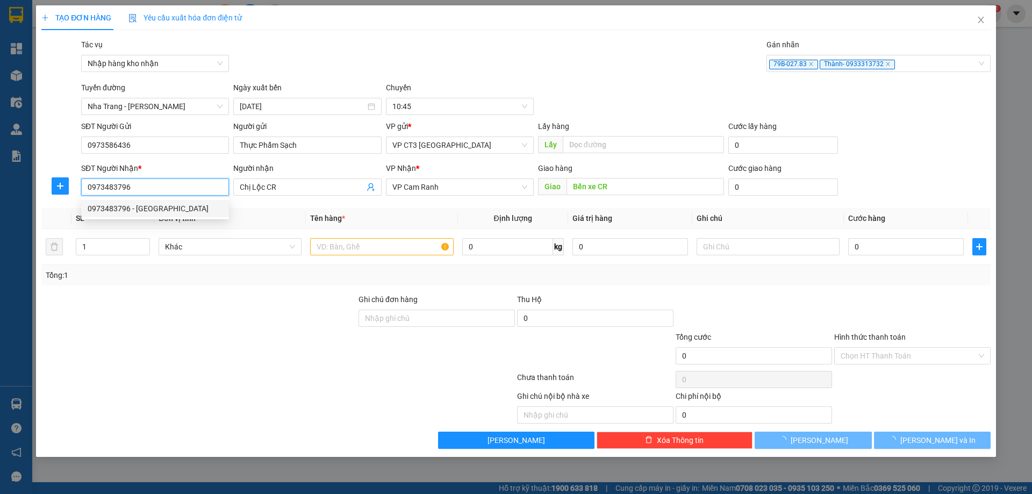
type input "40.000"
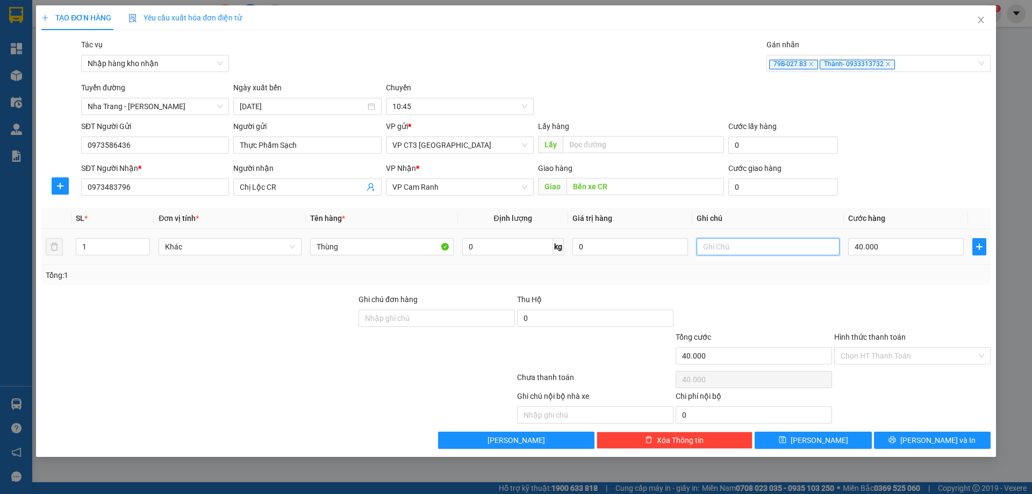
click at [715, 247] on input "text" at bounding box center [767, 246] width 143 height 17
click at [896, 357] on input "Hình thức thanh toán" at bounding box center [908, 356] width 136 height 16
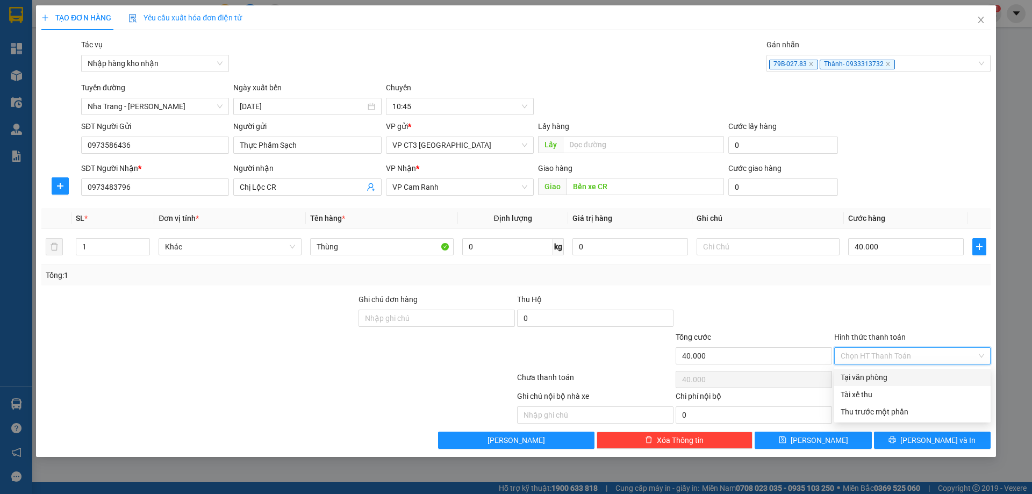
click at [902, 375] on div "Tại văn phòng" at bounding box center [911, 377] width 143 height 12
type input "0"
click at [955, 440] on button "[PERSON_NAME] và In" at bounding box center [932, 439] width 117 height 17
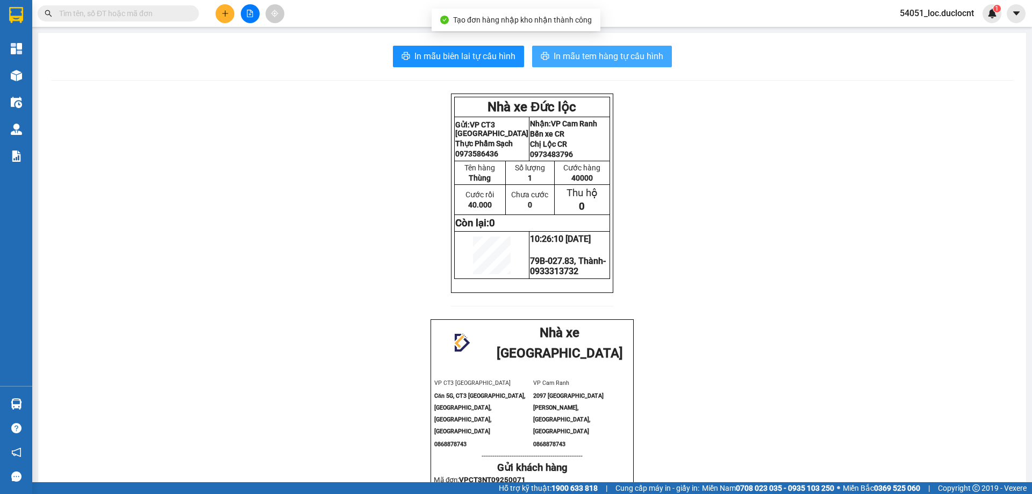
click at [609, 54] on span "In mẫu tem hàng tự cấu hình" at bounding box center [608, 55] width 110 height 13
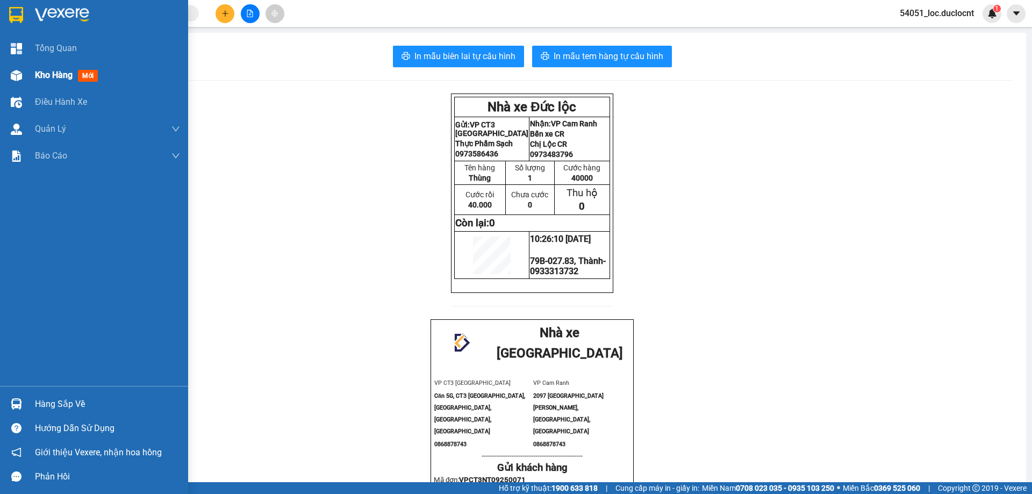
click at [37, 70] on span "Kho hàng" at bounding box center [54, 75] width 38 height 10
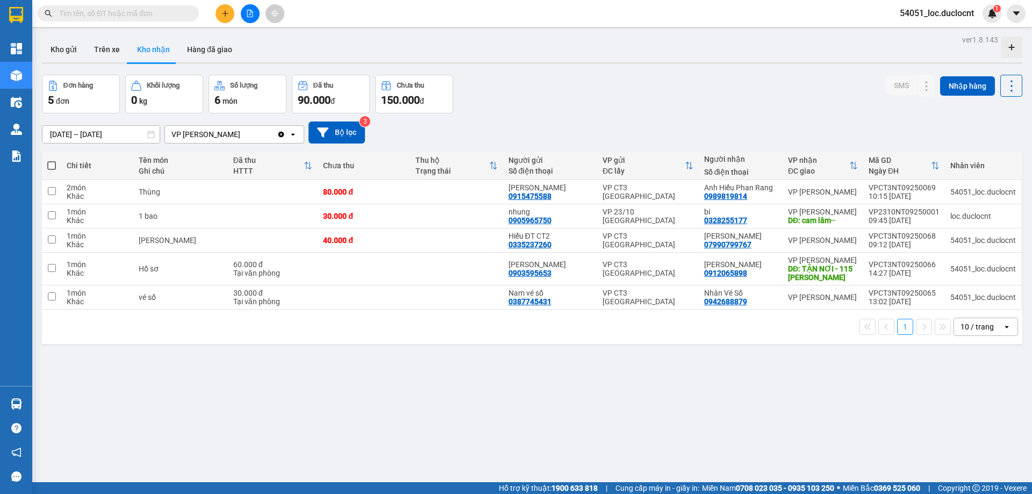
click at [293, 134] on icon at bounding box center [293, 134] width 4 height 2
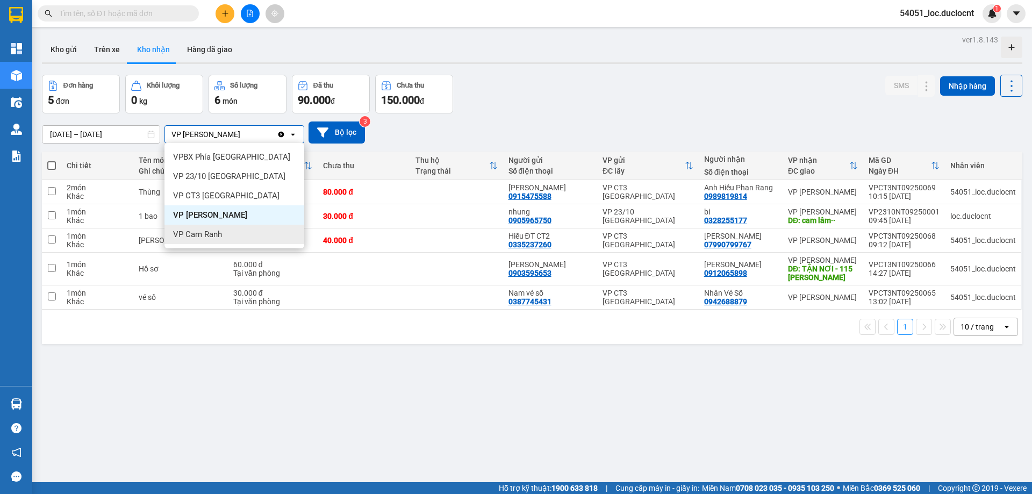
click at [222, 239] on div "VP Cam Ranh" at bounding box center [234, 234] width 140 height 19
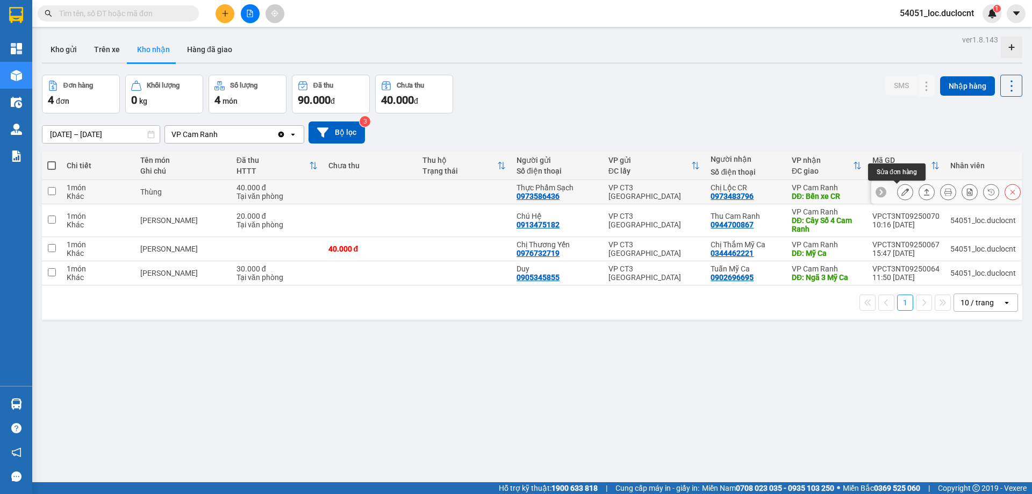
click at [897, 189] on button at bounding box center [904, 192] width 15 height 19
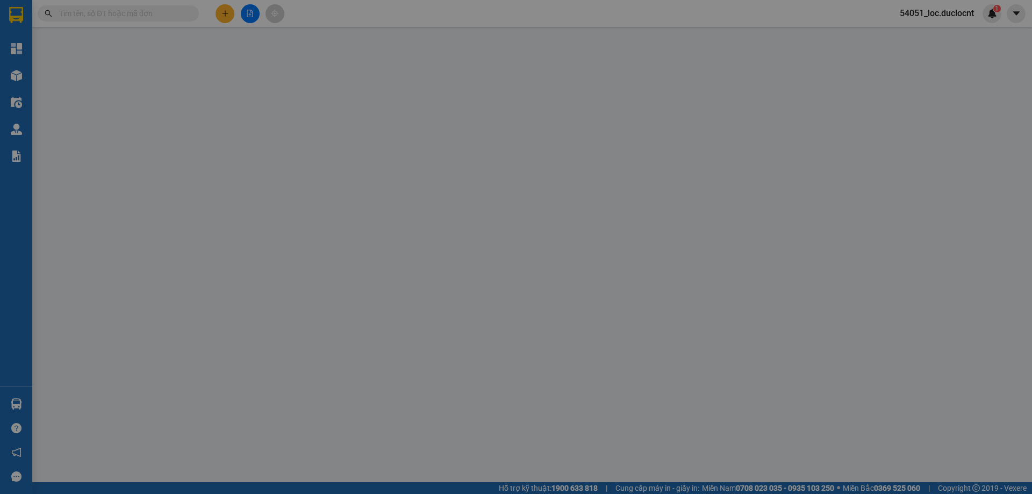
type input "0973586436"
type input "Thực Phẩm Sạch"
type input "0973483796"
type input "Chị Lộc CR"
type input "Bến xe CR"
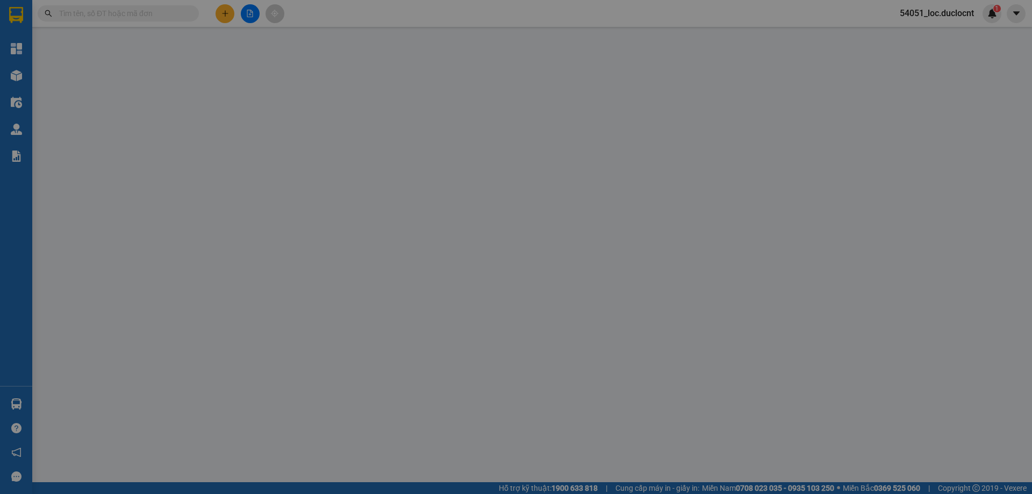
type input "40.000"
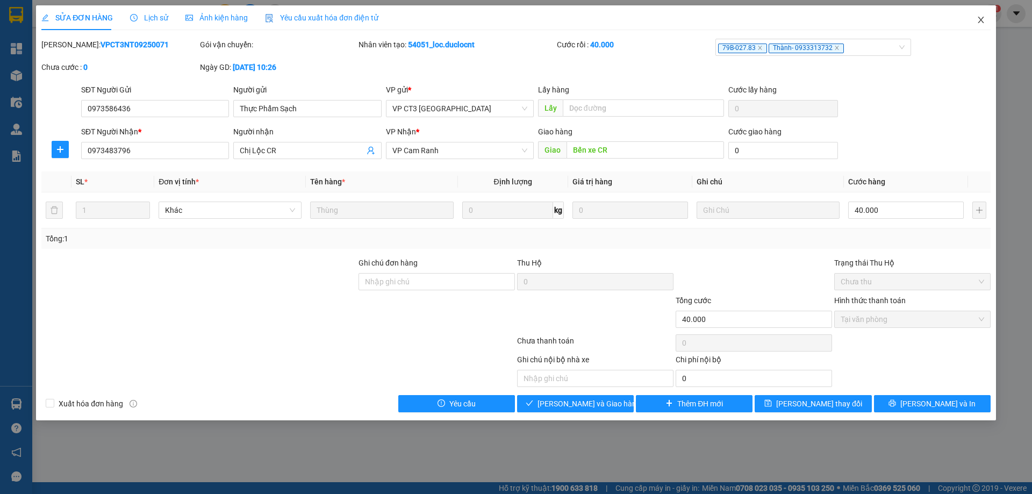
click at [978, 20] on icon "close" at bounding box center [980, 20] width 9 height 9
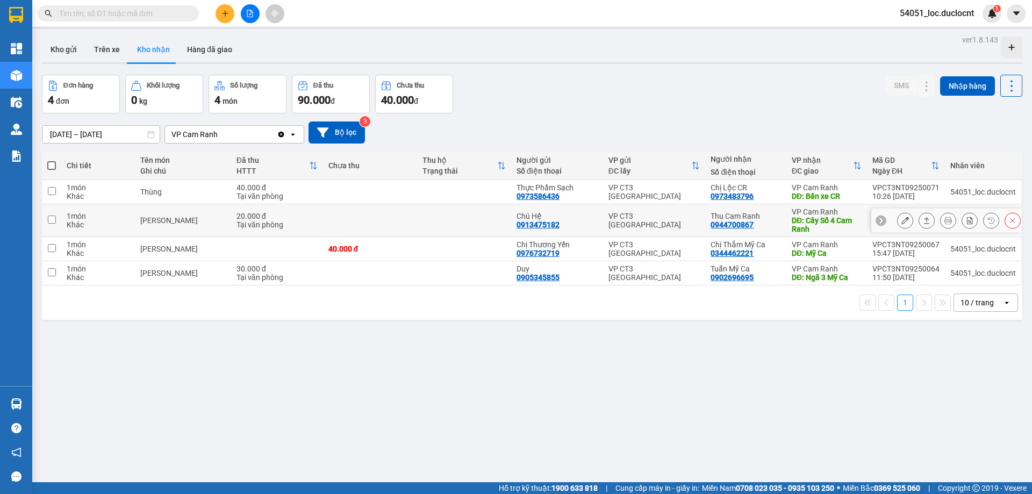
click at [901, 221] on icon at bounding box center [905, 221] width 8 height 8
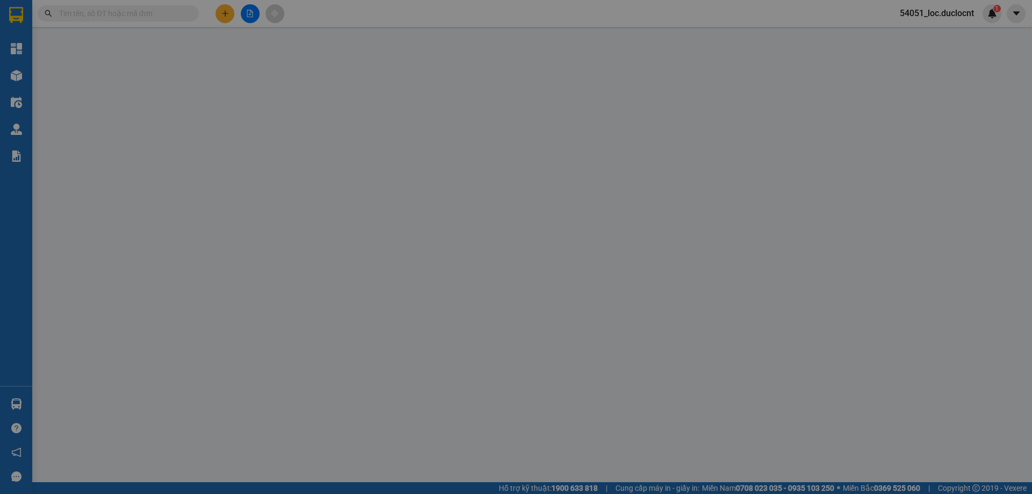
type input "0913475182"
type input "Chú Hệ"
type input "0944700867"
type input "Thu Cam Ranh"
type input "Cây Số 4 Cam Ranh"
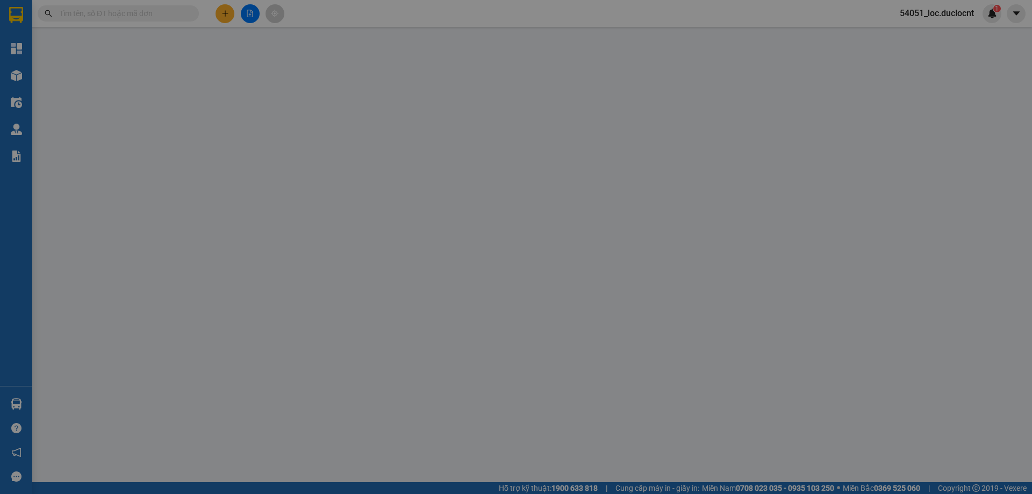
type input "20.000"
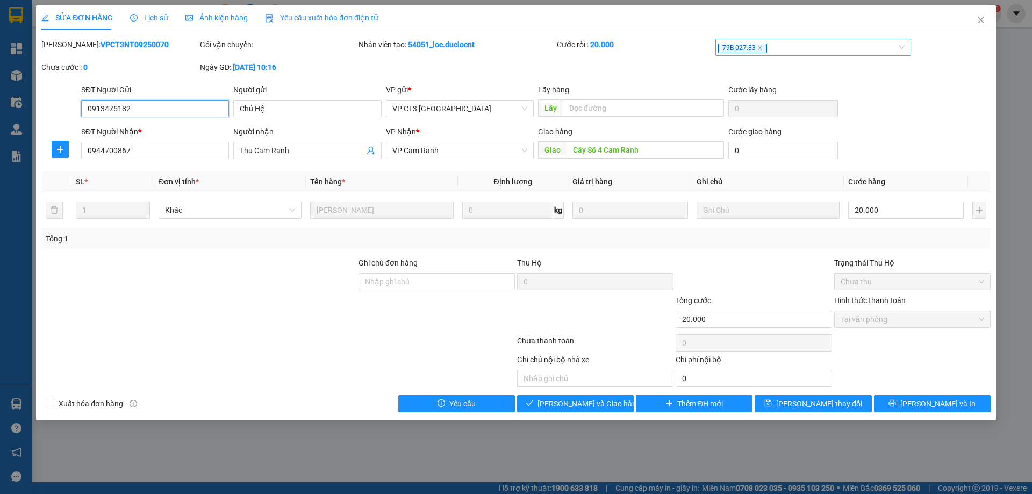
click at [762, 47] on span "79B-027.83" at bounding box center [742, 49] width 49 height 10
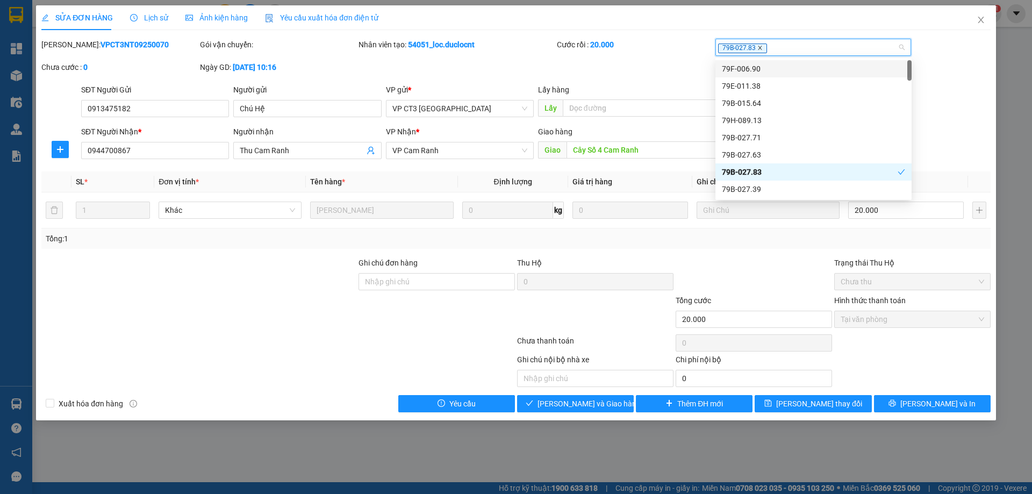
click at [760, 47] on icon "close" at bounding box center [759, 47] width 5 height 5
click at [780, 45] on div at bounding box center [808, 47] width 180 height 13
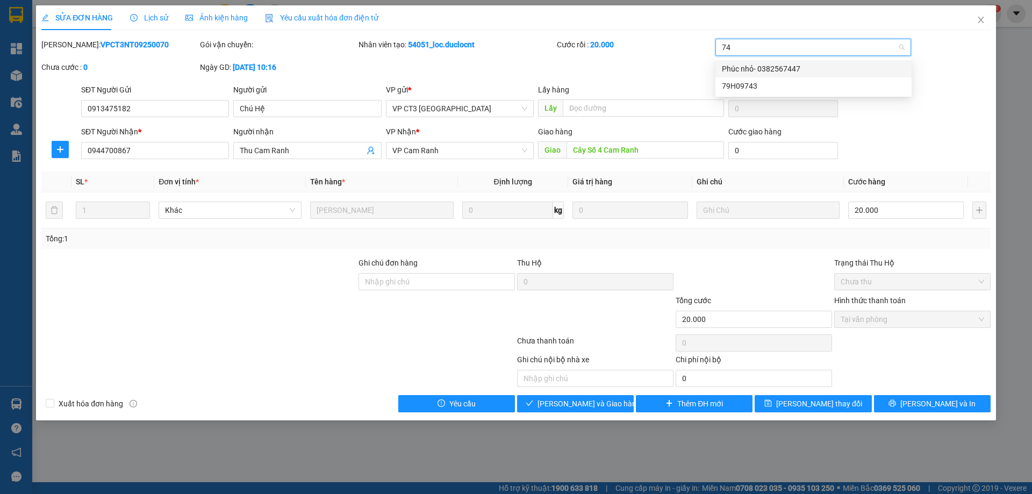
type input "743"
click at [769, 69] on div "79H09743" at bounding box center [813, 69] width 183 height 12
type input "ku"
click at [801, 68] on div "Ku Em- 0784944447" at bounding box center [813, 69] width 183 height 12
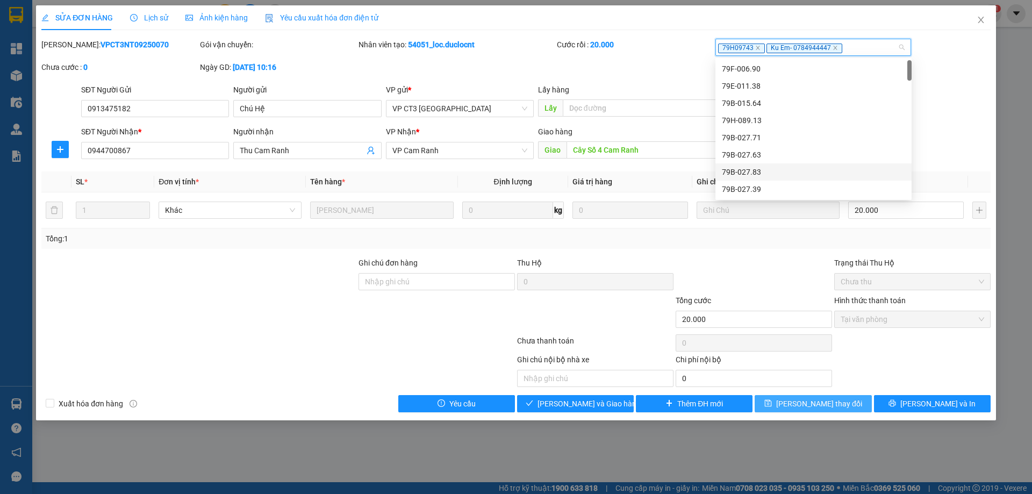
click at [866, 409] on button "[PERSON_NAME] thay đổi" at bounding box center [812, 403] width 117 height 17
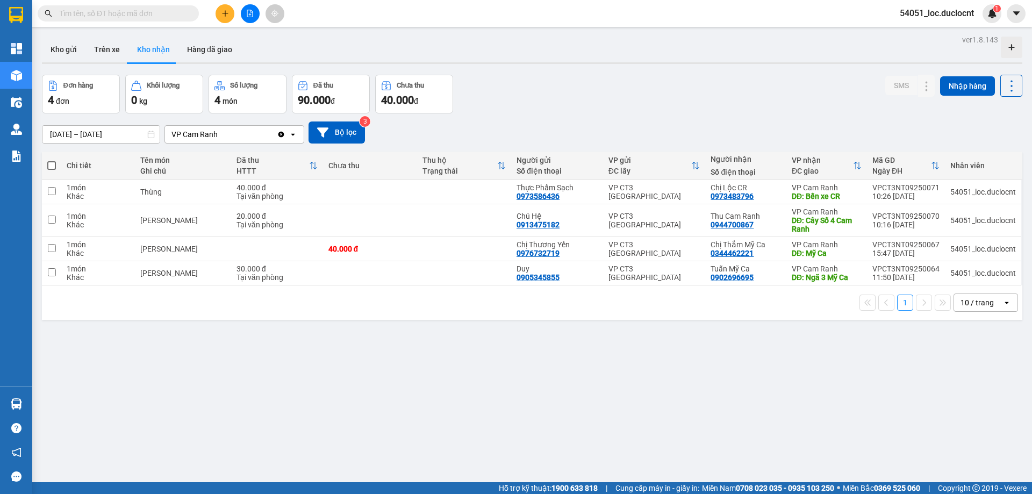
click at [292, 135] on icon "open" at bounding box center [293, 134] width 9 height 9
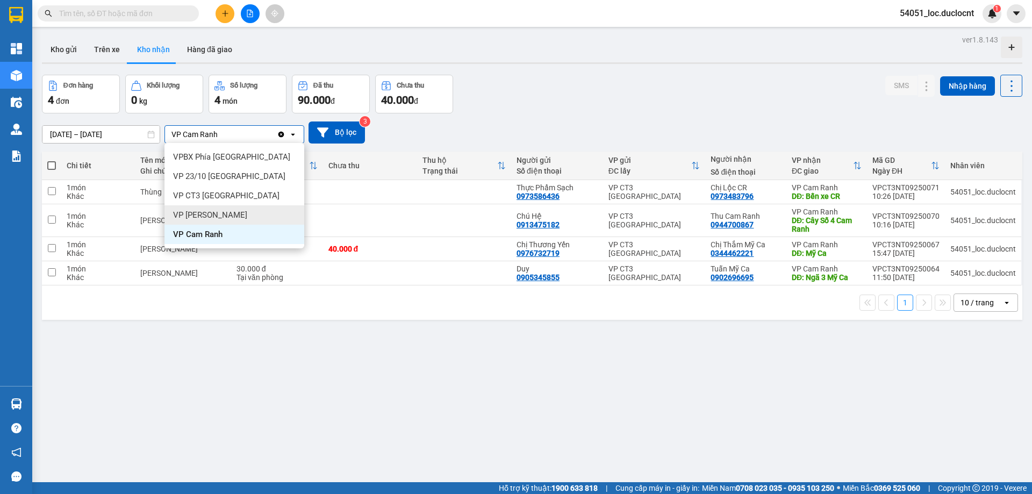
click at [228, 211] on div "VP [PERSON_NAME]" at bounding box center [234, 214] width 140 height 19
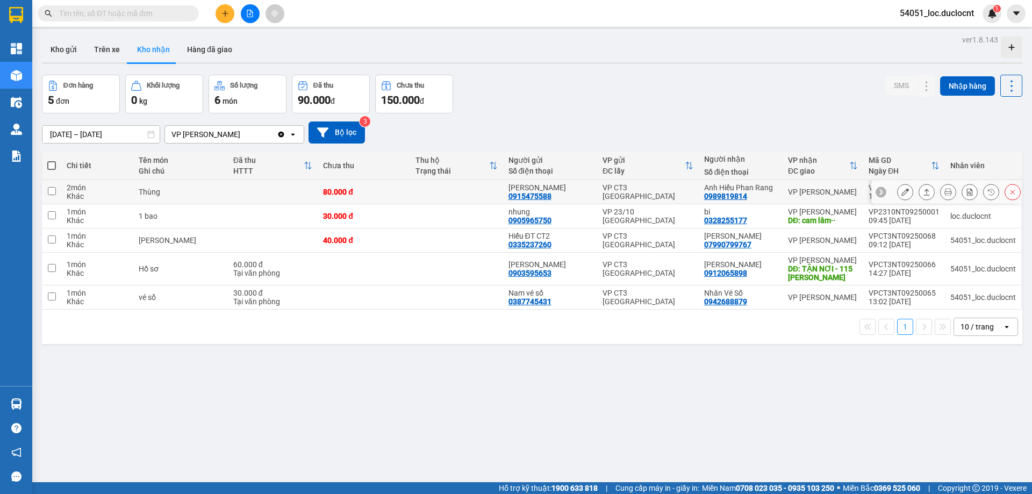
click at [901, 192] on icon at bounding box center [905, 192] width 8 height 8
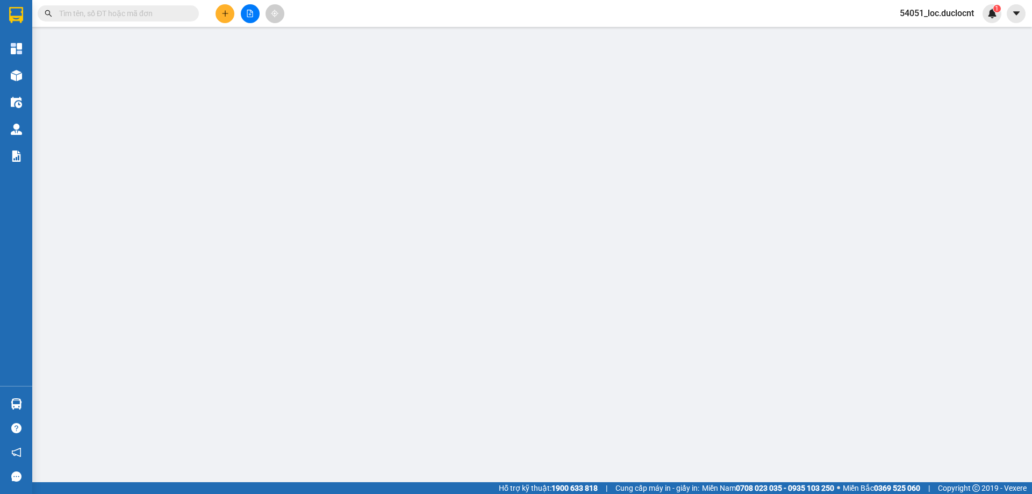
type input "0915475588"
type input "[PERSON_NAME]"
type input "0989819814"
type input "Anh Hiếu Phan Rang"
type input "80.000"
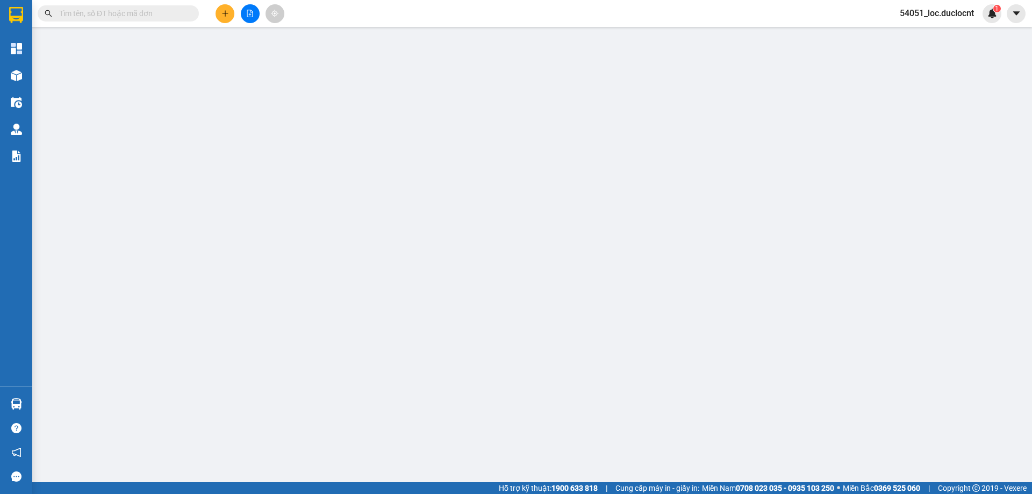
type input "80.000"
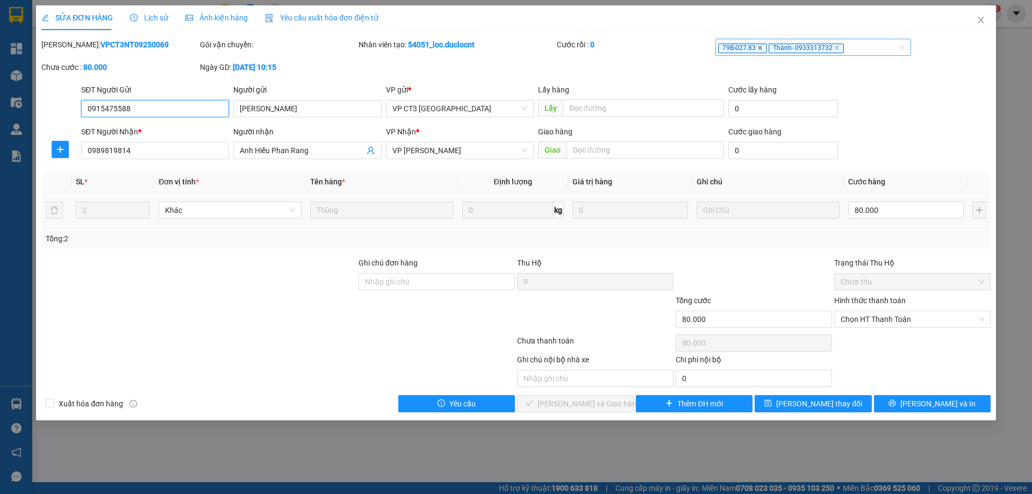
click at [757, 50] on icon "close" at bounding box center [759, 47] width 5 height 5
click at [757, 50] on span "Thành- 0933313732" at bounding box center [755, 49] width 75 height 10
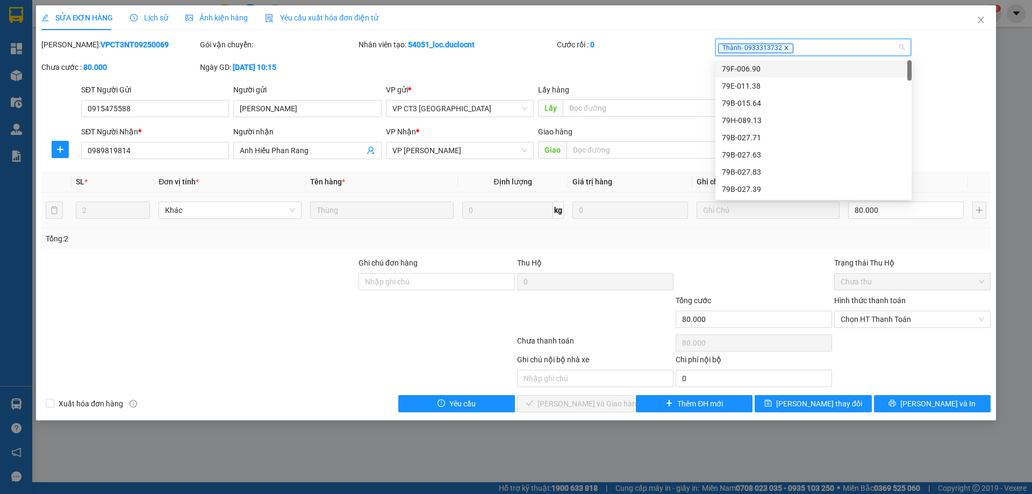
click at [785, 48] on icon "close" at bounding box center [785, 47] width 5 height 5
click at [787, 47] on div at bounding box center [808, 47] width 180 height 13
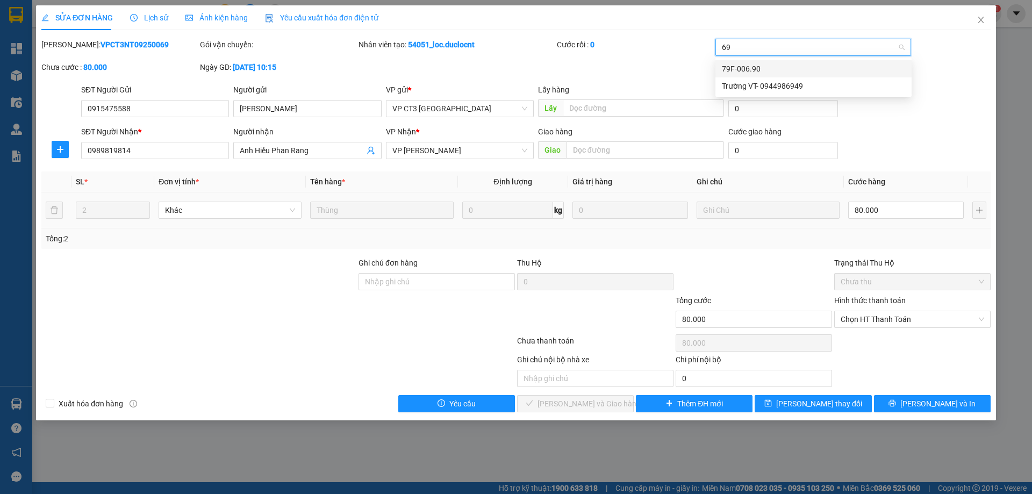
type input "690"
click at [776, 68] on div "79F-006.90" at bounding box center [813, 69] width 183 height 12
type input "Phap"
click at [798, 67] on div "Pháp- 0977516090" at bounding box center [813, 69] width 183 height 12
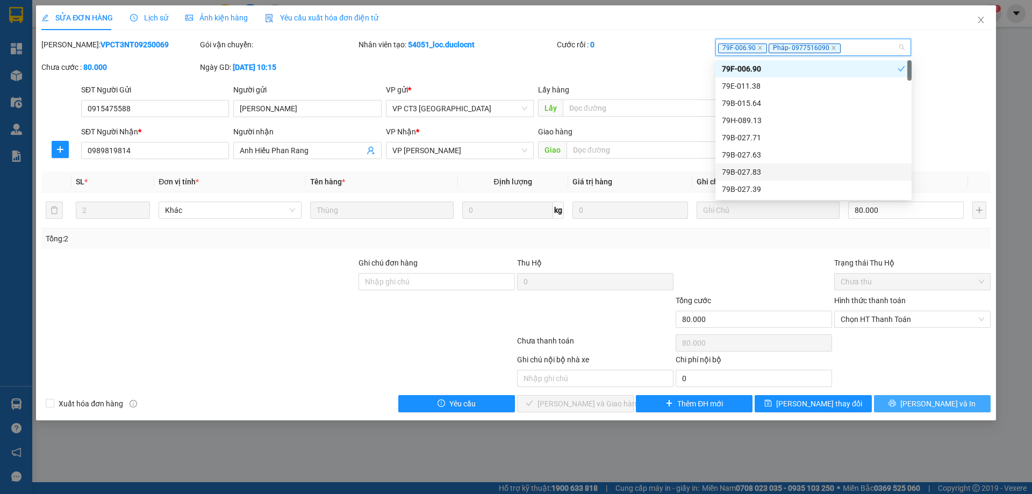
click at [910, 407] on button "[PERSON_NAME] và In" at bounding box center [932, 403] width 117 height 17
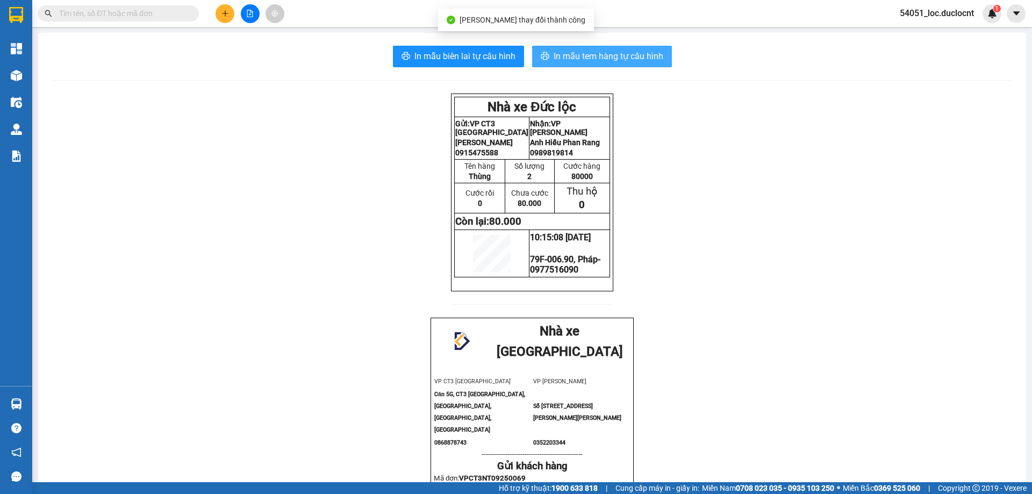
click at [564, 55] on span "In mẫu tem hàng tự cấu hình" at bounding box center [608, 55] width 110 height 13
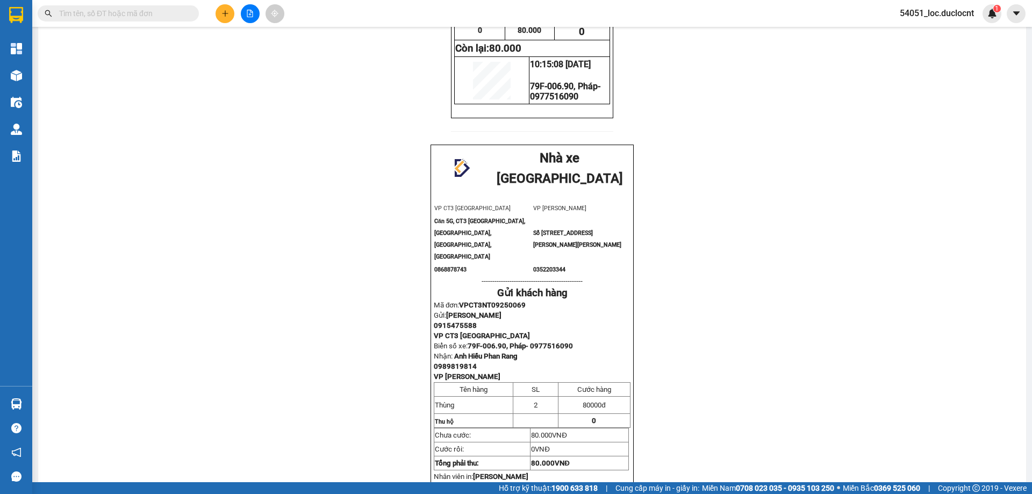
scroll to position [63, 0]
